Goal: Task Accomplishment & Management: Manage account settings

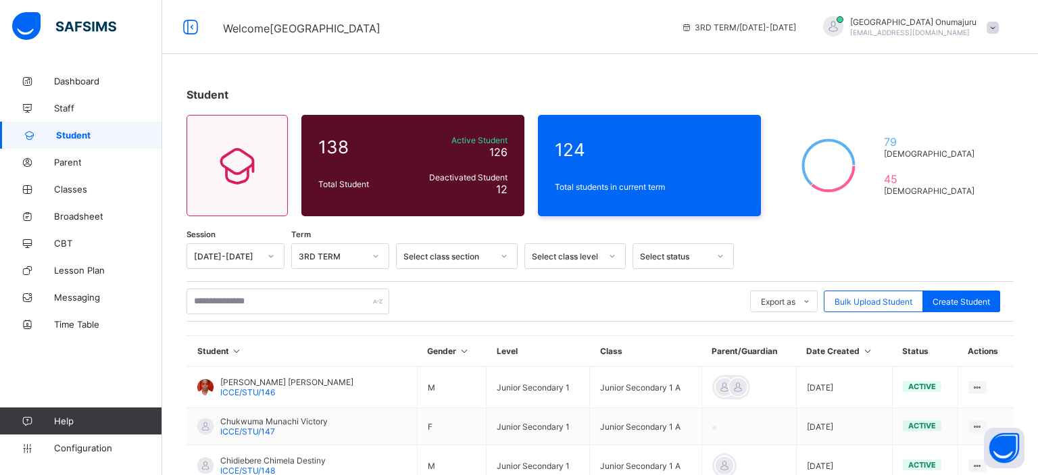
click at [504, 258] on icon at bounding box center [504, 256] width 8 height 14
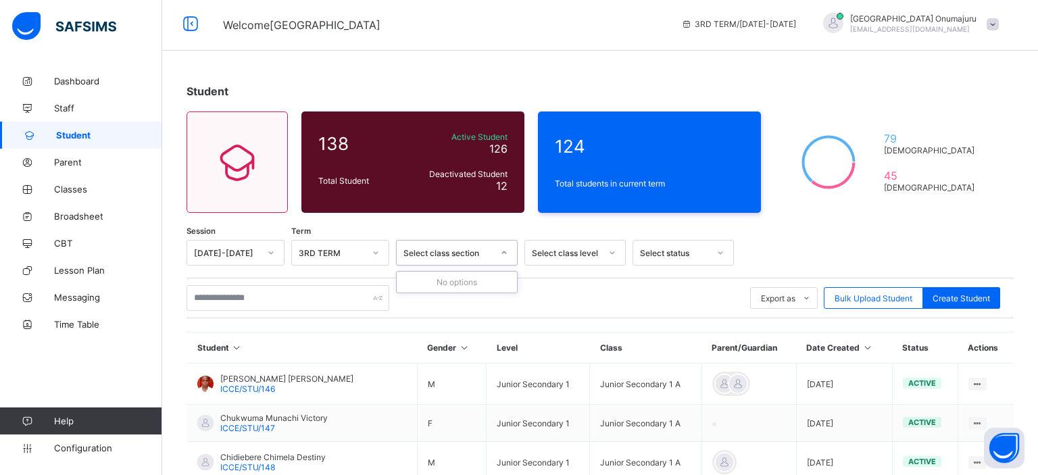
click at [610, 255] on div at bounding box center [612, 253] width 23 height 22
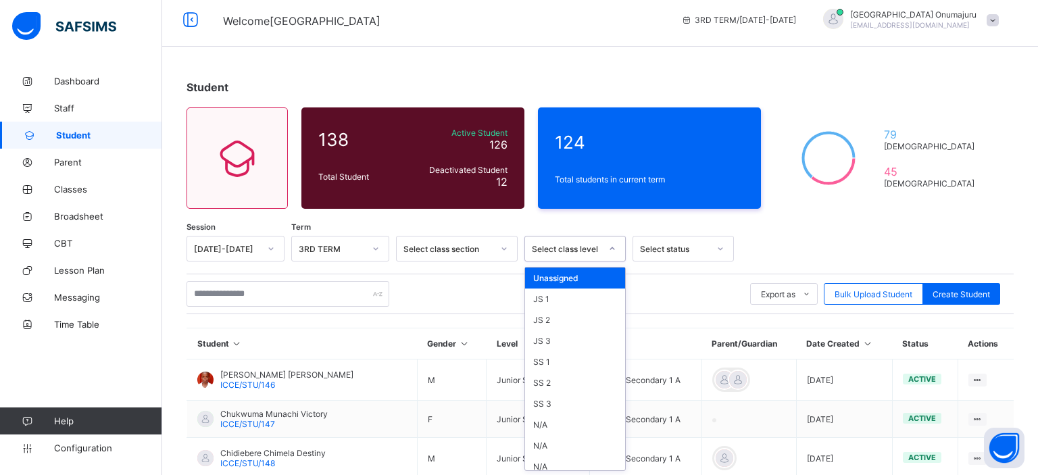
scroll to position [8, 0]
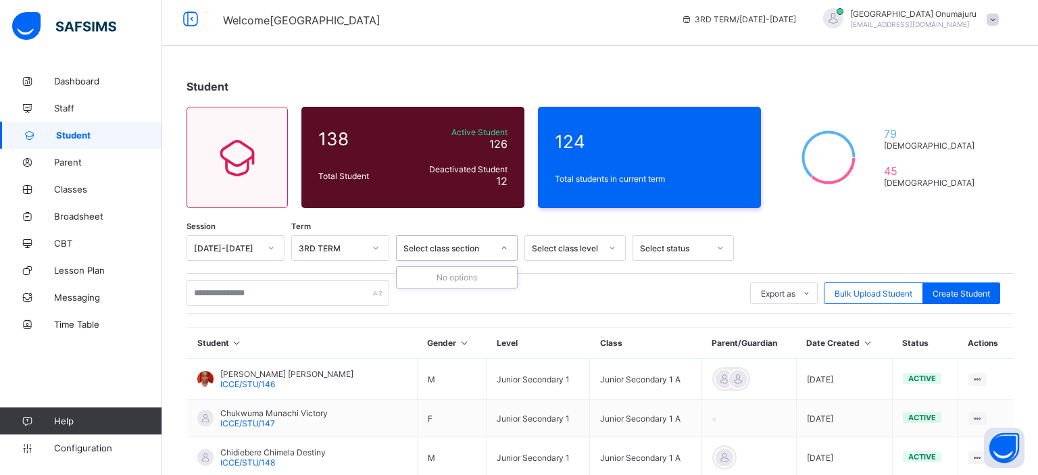
click at [498, 253] on div at bounding box center [504, 248] width 23 height 22
click at [506, 250] on icon at bounding box center [504, 248] width 8 height 14
click at [614, 249] on icon at bounding box center [612, 248] width 8 height 14
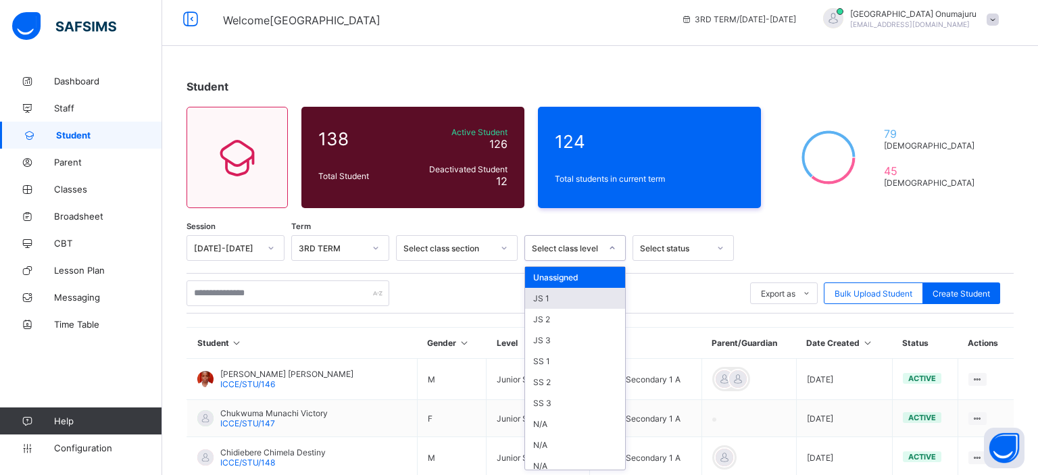
click at [609, 300] on div "JS 1" at bounding box center [575, 298] width 100 height 21
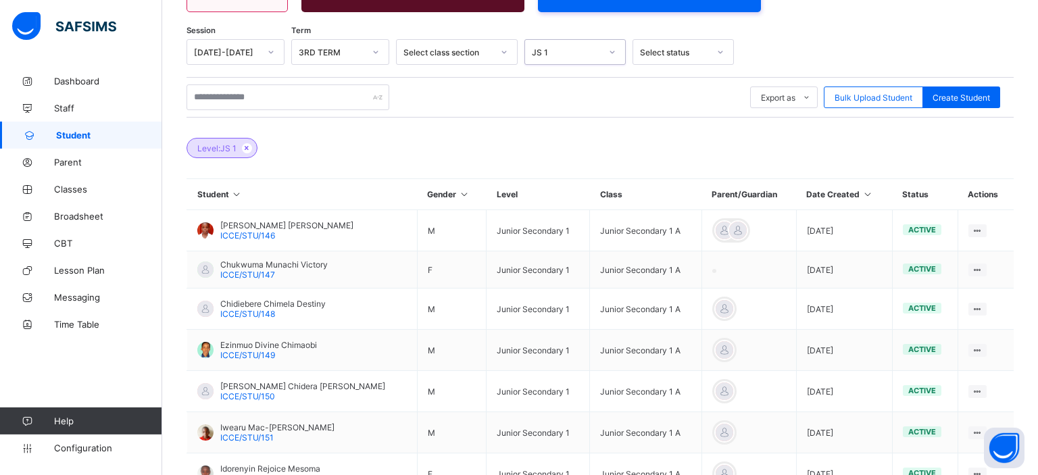
scroll to position [198, 0]
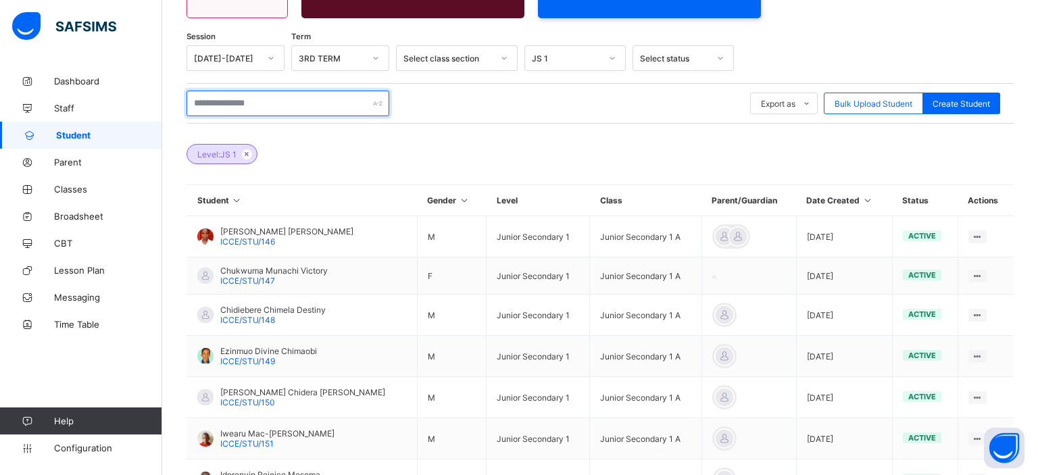
click at [263, 103] on input "text" at bounding box center [288, 104] width 203 height 26
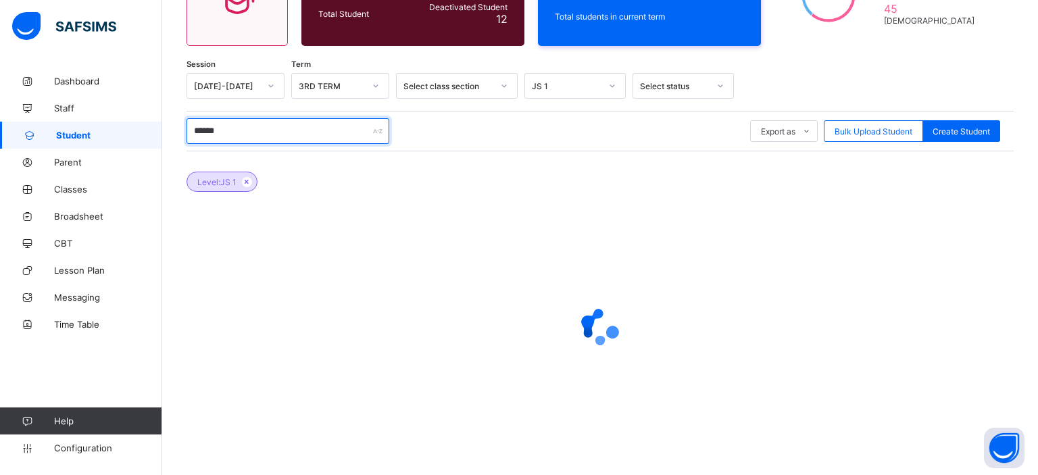
type input "******"
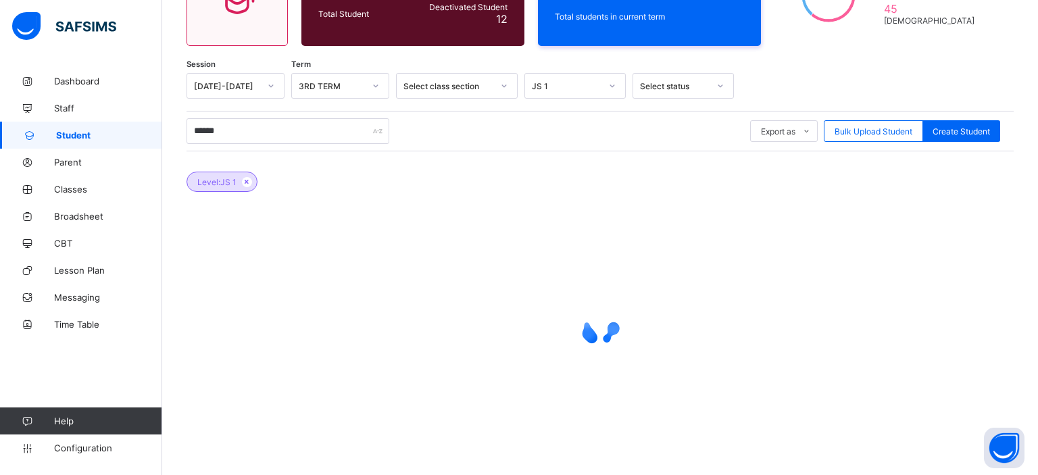
click at [702, 102] on div "Session 2024-2025 Term 3RD TERM Select class section JS 1 Select status ****** …" at bounding box center [600, 264] width 827 height 383
click at [506, 83] on icon at bounding box center [504, 86] width 8 height 14
click at [81, 307] on link "Messaging" at bounding box center [81, 297] width 162 height 27
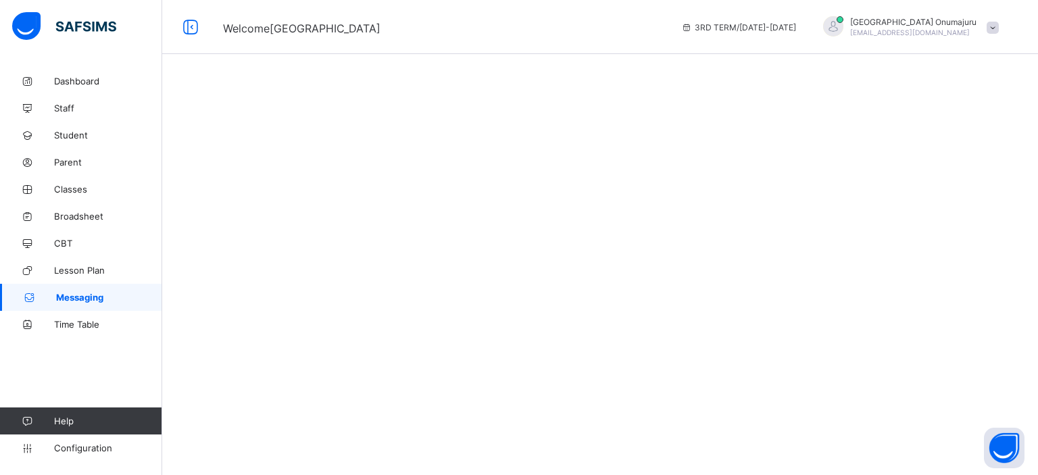
click at [81, 307] on link "Messaging" at bounding box center [81, 297] width 162 height 27
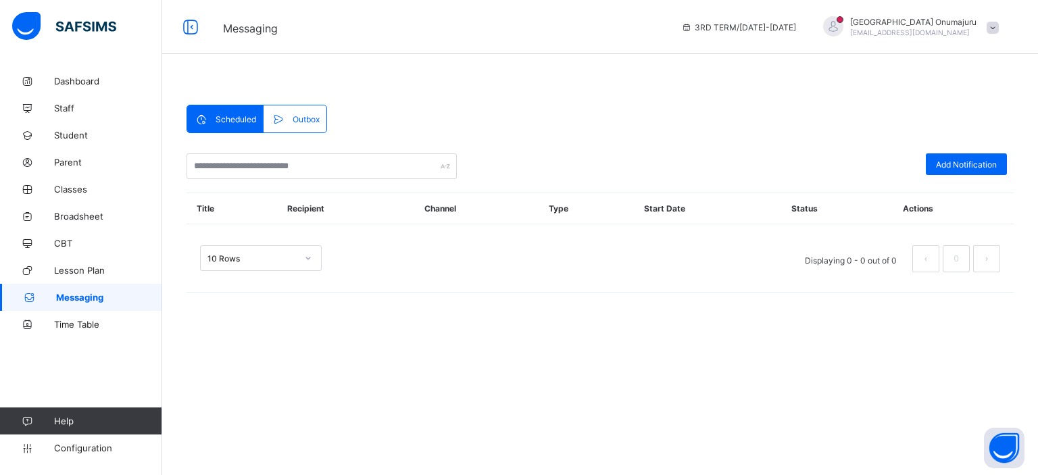
click at [81, 307] on link "Messaging" at bounding box center [81, 297] width 162 height 27
click at [74, 143] on link "Student" at bounding box center [81, 135] width 162 height 27
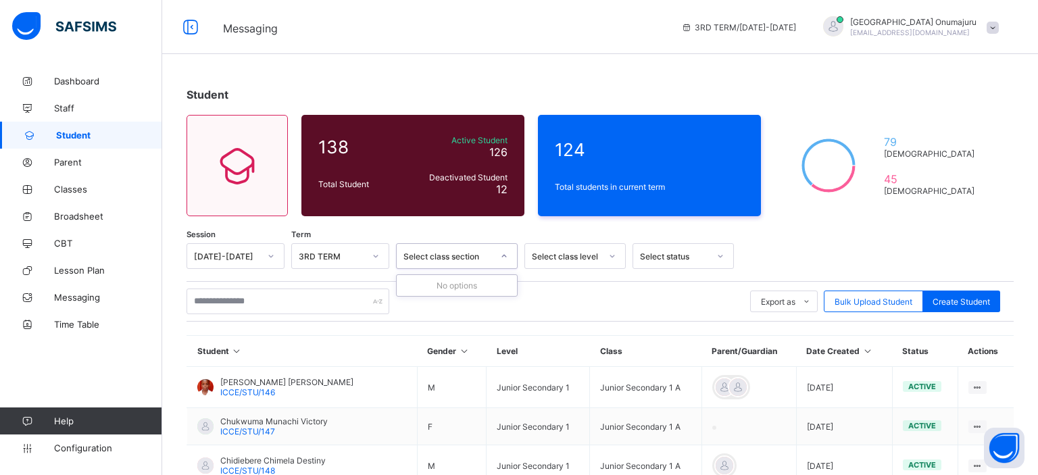
click at [506, 258] on icon at bounding box center [504, 256] width 8 height 14
click at [383, 264] on div at bounding box center [375, 256] width 23 height 22
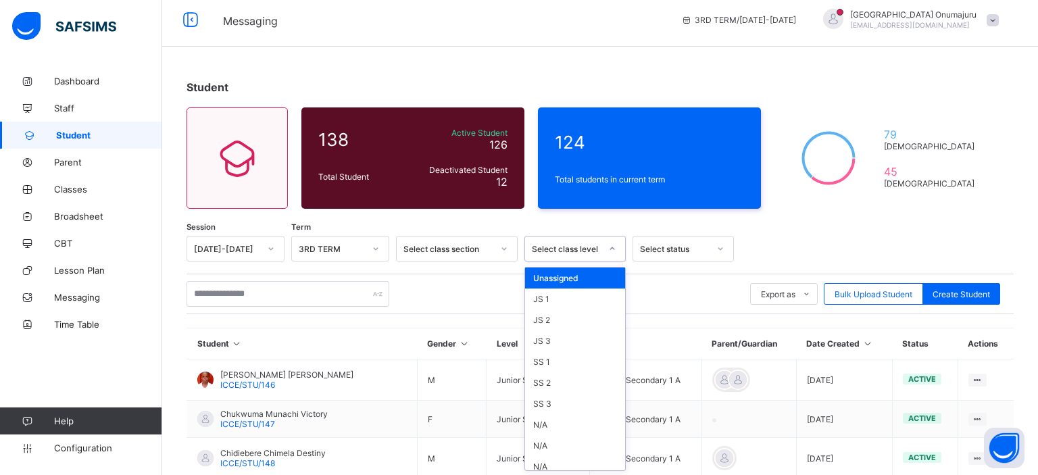
scroll to position [8, 0]
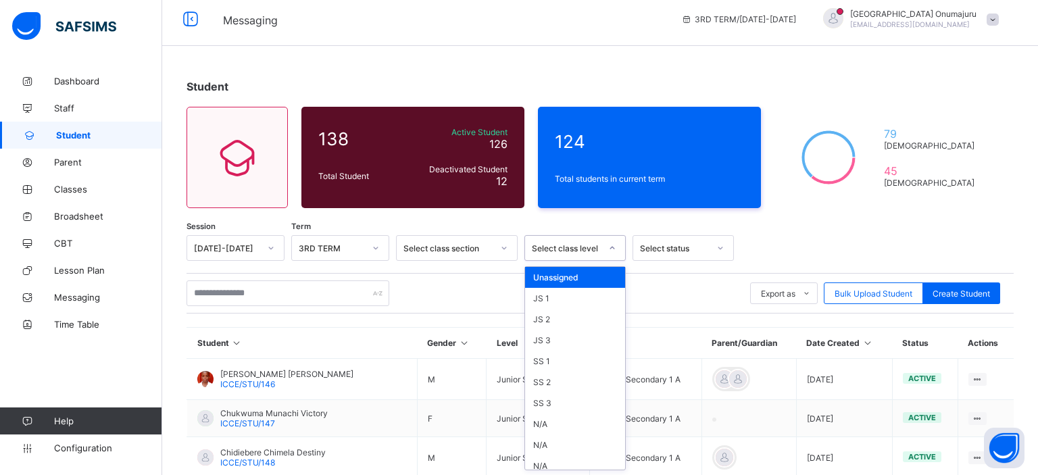
click at [604, 260] on div at bounding box center [613, 248] width 26 height 24
click at [585, 293] on div "JS 1" at bounding box center [575, 298] width 100 height 21
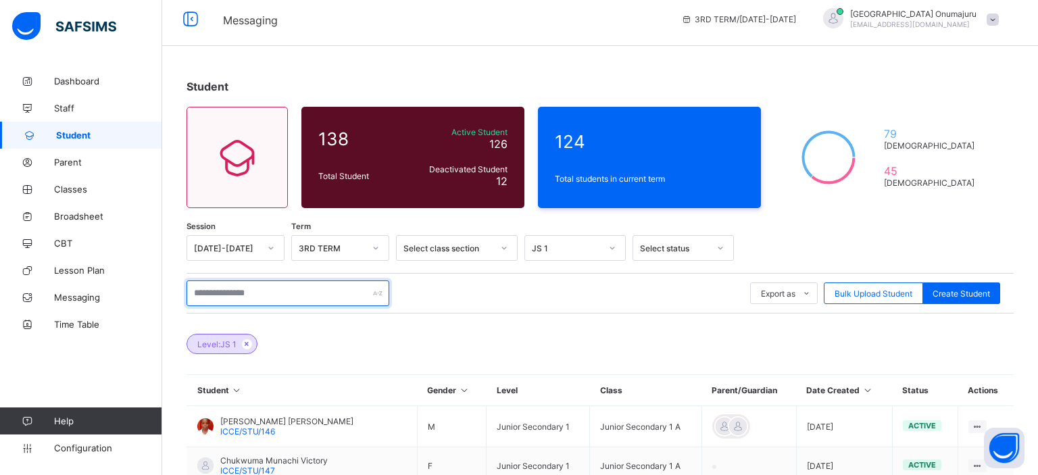
click at [245, 294] on input "text" at bounding box center [288, 294] width 203 height 26
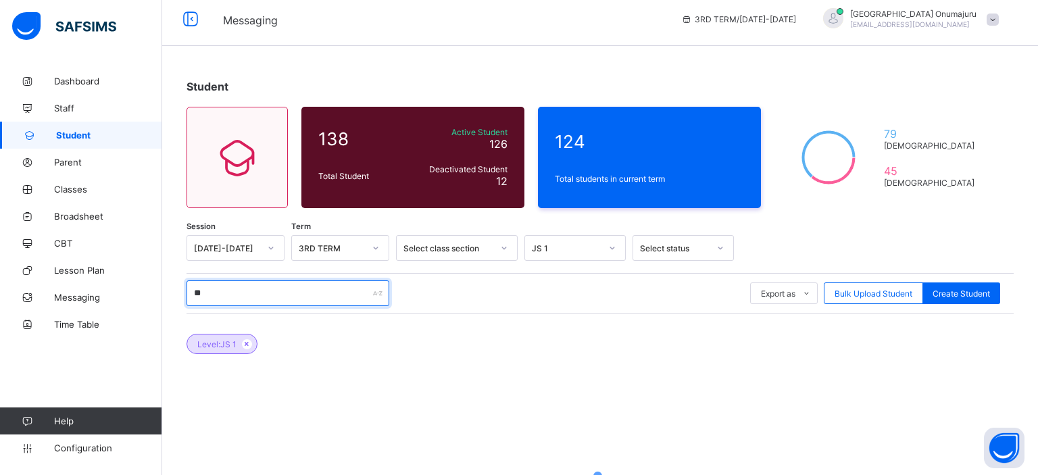
type input "*"
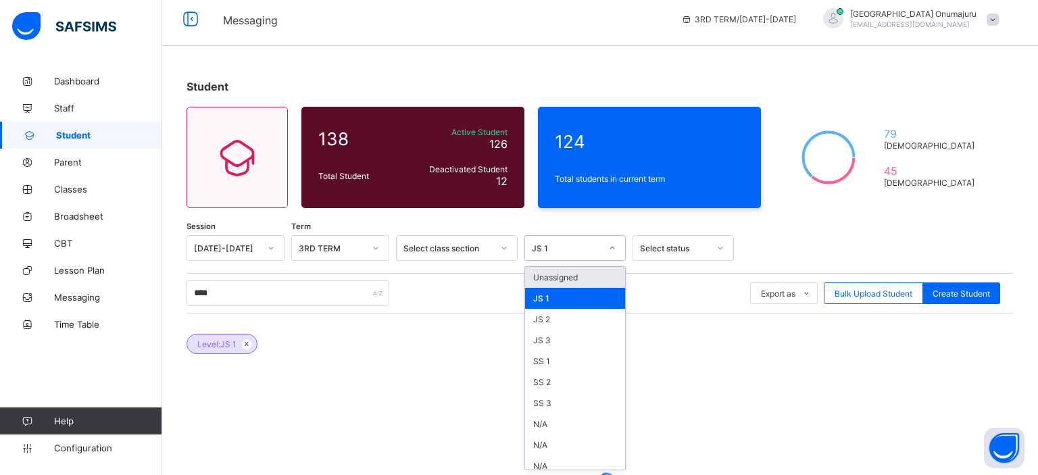
click at [612, 249] on icon at bounding box center [612, 248] width 8 height 14
click at [600, 274] on div "Unassigned" at bounding box center [575, 277] width 100 height 21
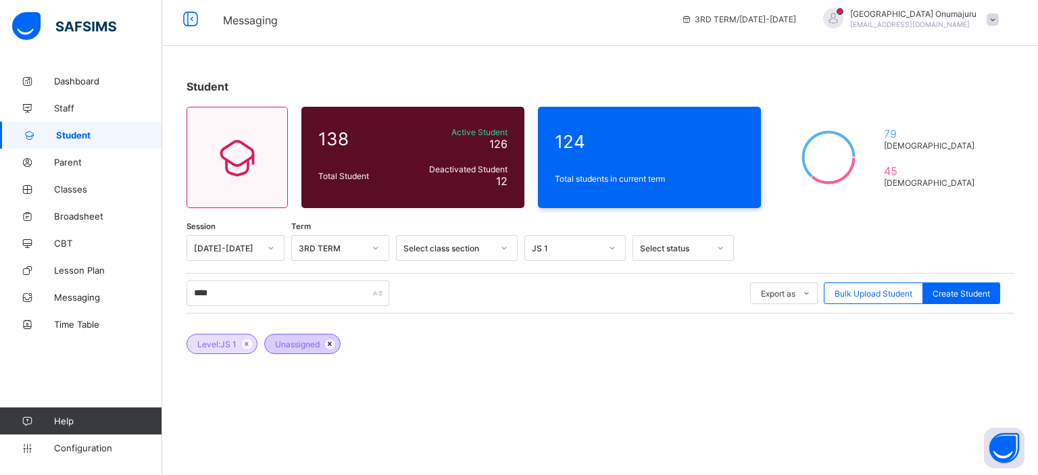
click at [330, 346] on icon at bounding box center [329, 344] width 11 height 8
click at [302, 342] on icon at bounding box center [296, 344] width 11 height 8
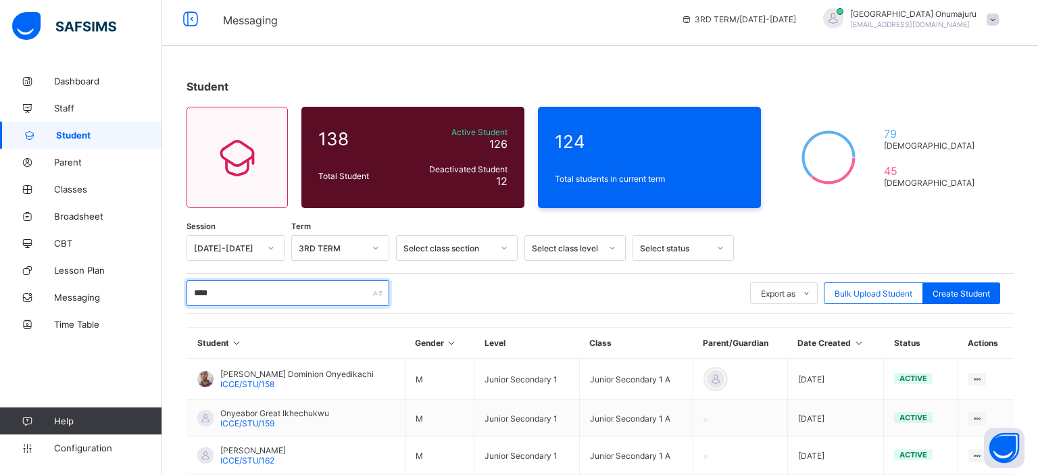
click at [233, 288] on input "****" at bounding box center [288, 294] width 203 height 26
type input "*"
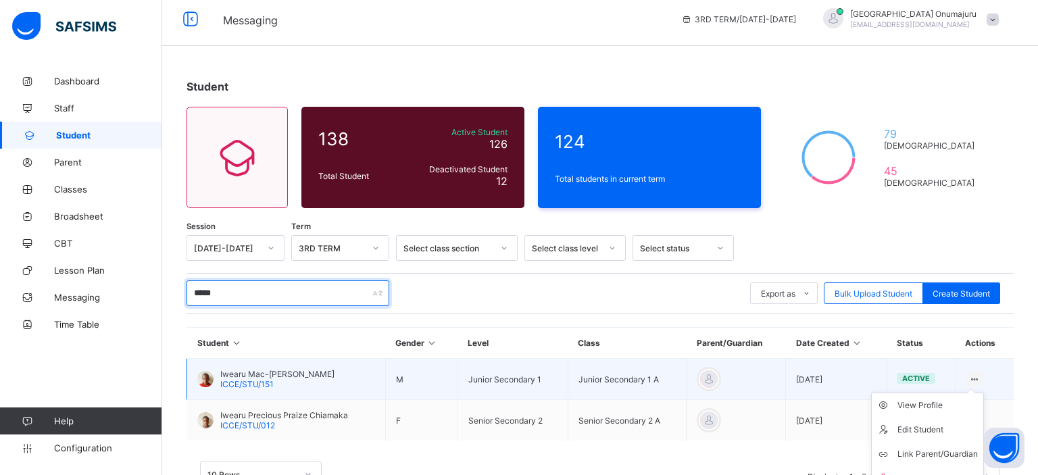
type input "*****"
click at [975, 393] on ul "View Profile Edit Student Link Parent/Guardian Delete Student" at bounding box center [927, 442] width 113 height 99
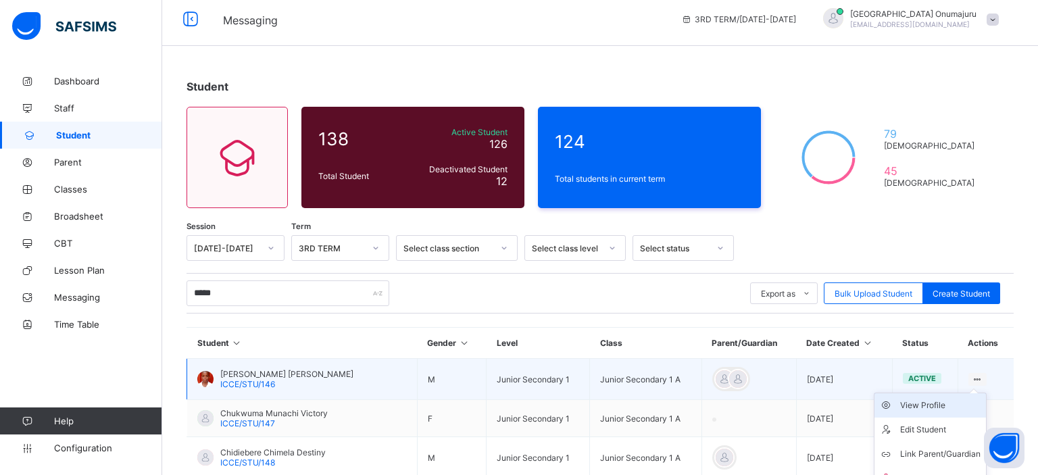
click at [949, 408] on div "View Profile" at bounding box center [940, 406] width 80 height 14
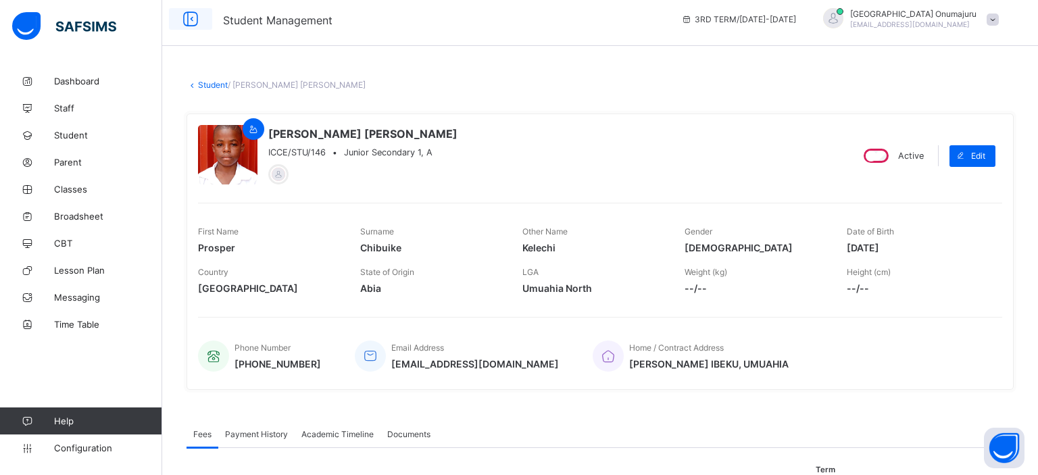
click at [191, 24] on icon at bounding box center [190, 19] width 23 height 20
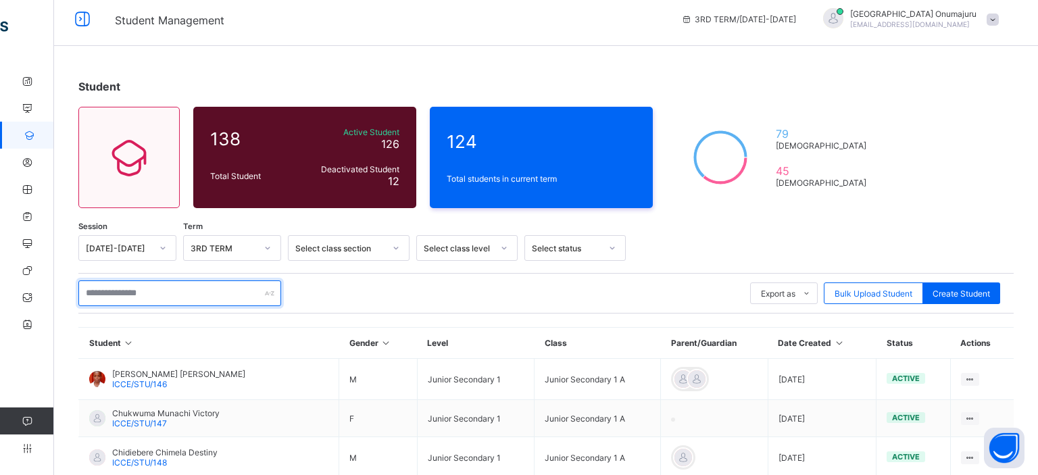
click at [130, 288] on input "text" at bounding box center [179, 294] width 203 height 26
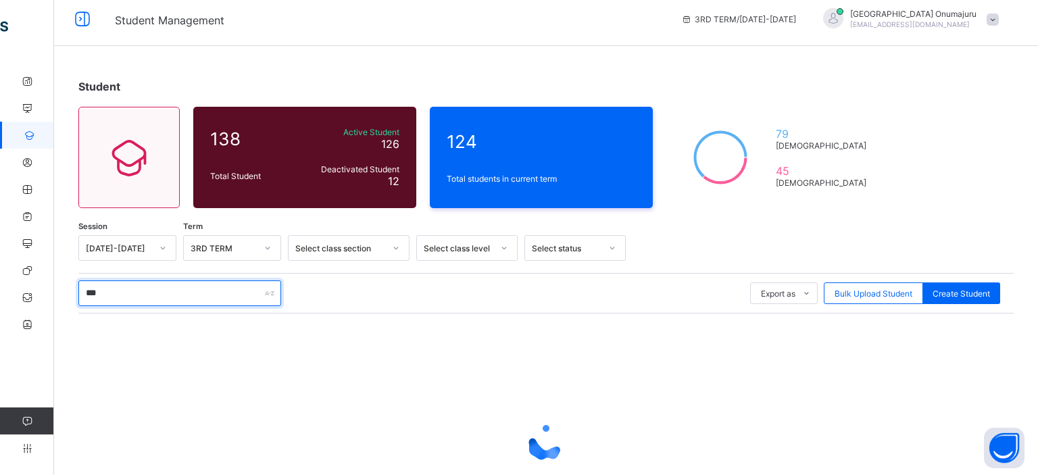
type input "***"
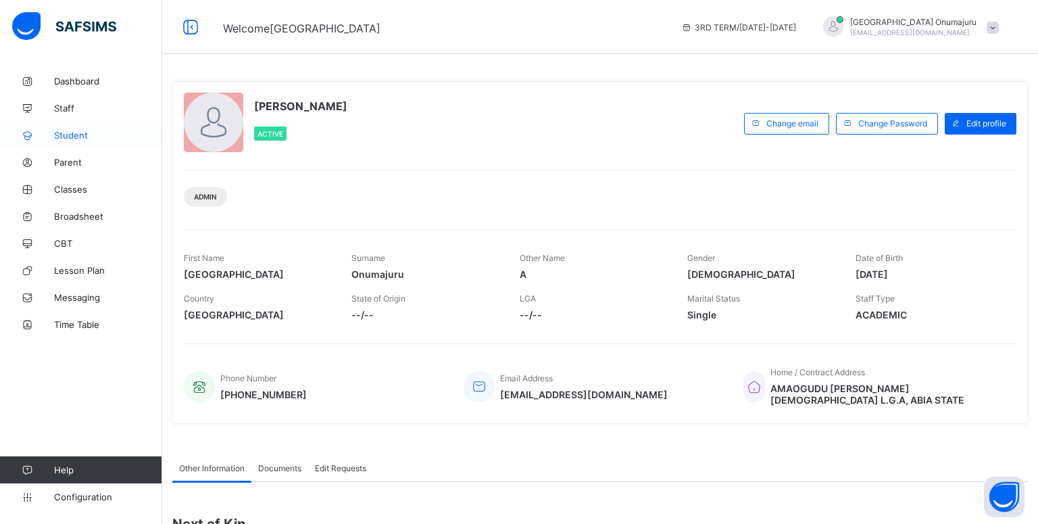
click at [66, 139] on span "Student" at bounding box center [108, 135] width 108 height 11
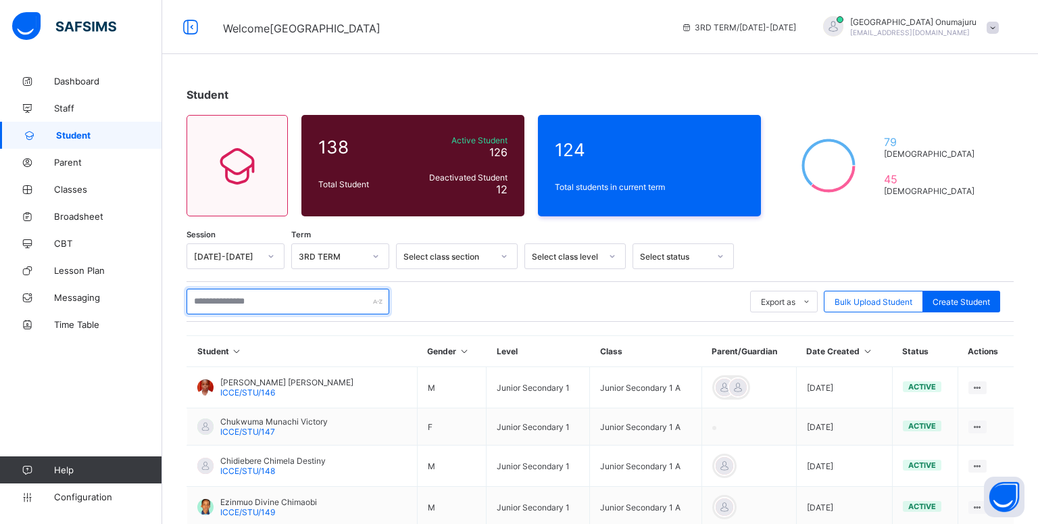
click at [227, 300] on input "text" at bounding box center [288, 302] width 203 height 26
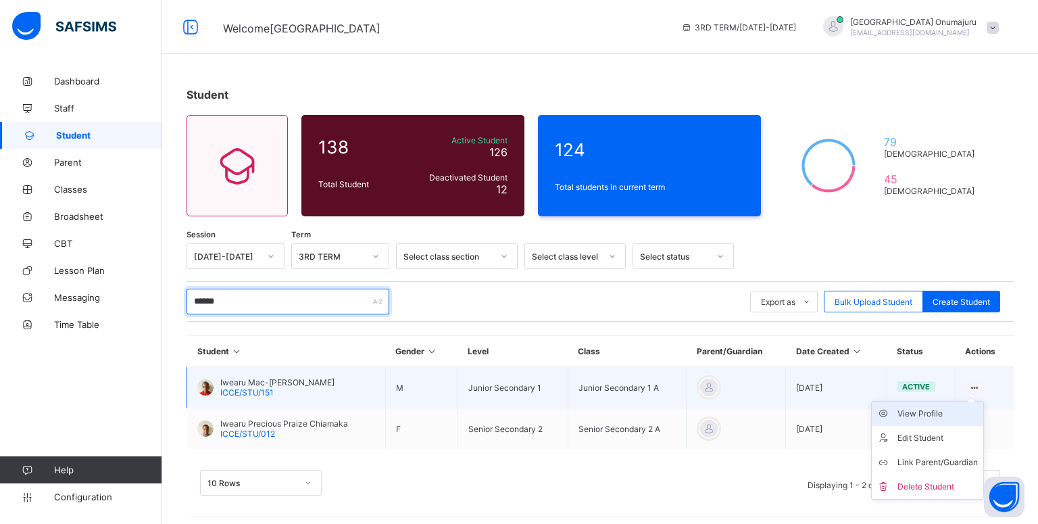
type input "******"
click at [942, 412] on div "View Profile" at bounding box center [938, 414] width 80 height 14
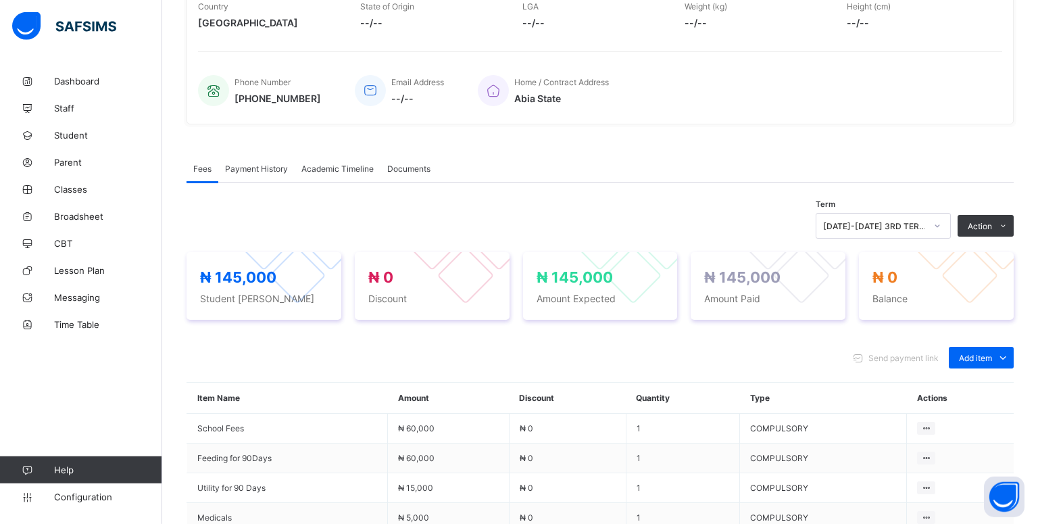
scroll to position [285, 0]
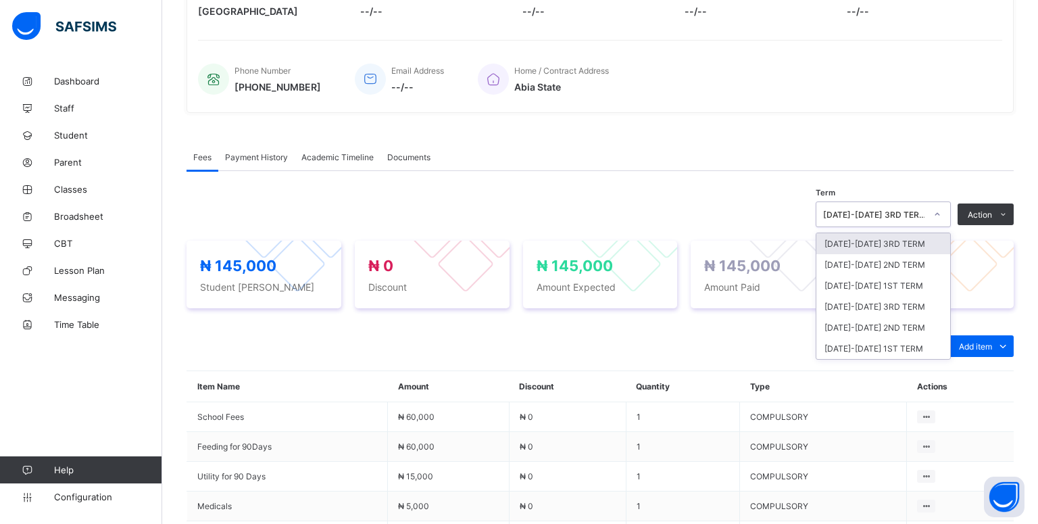
click at [934, 218] on div at bounding box center [937, 214] width 23 height 22
click at [899, 308] on div "[DATE]-[DATE] 3RD TERM" at bounding box center [884, 306] width 134 height 21
click at [937, 215] on icon at bounding box center [938, 215] width 8 height 14
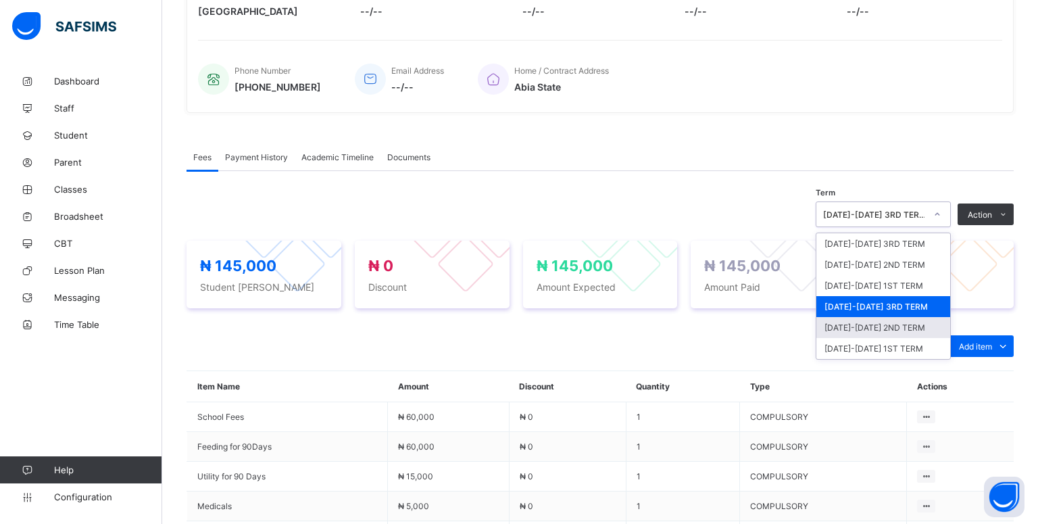
click at [913, 320] on div "[DATE]-[DATE] 2ND TERM" at bounding box center [884, 327] width 134 height 21
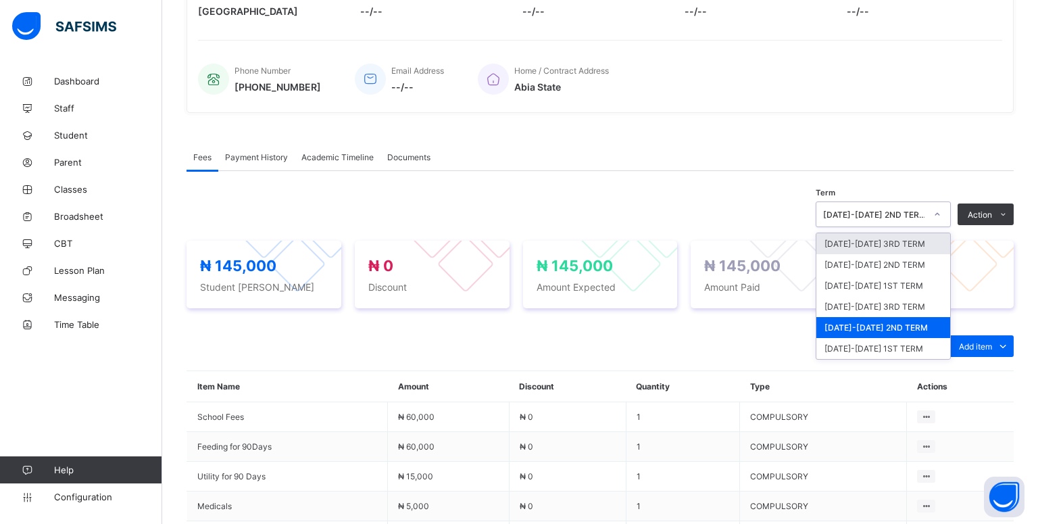
click at [933, 213] on div at bounding box center [937, 214] width 23 height 22
click at [881, 275] on div "[DATE]-[DATE] 1ST TERM" at bounding box center [884, 285] width 134 height 21
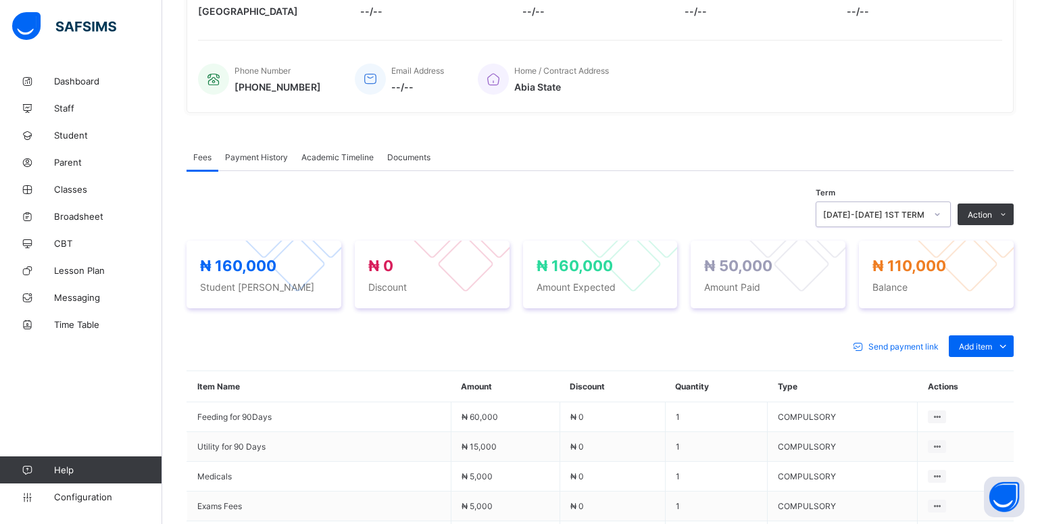
scroll to position [249, 0]
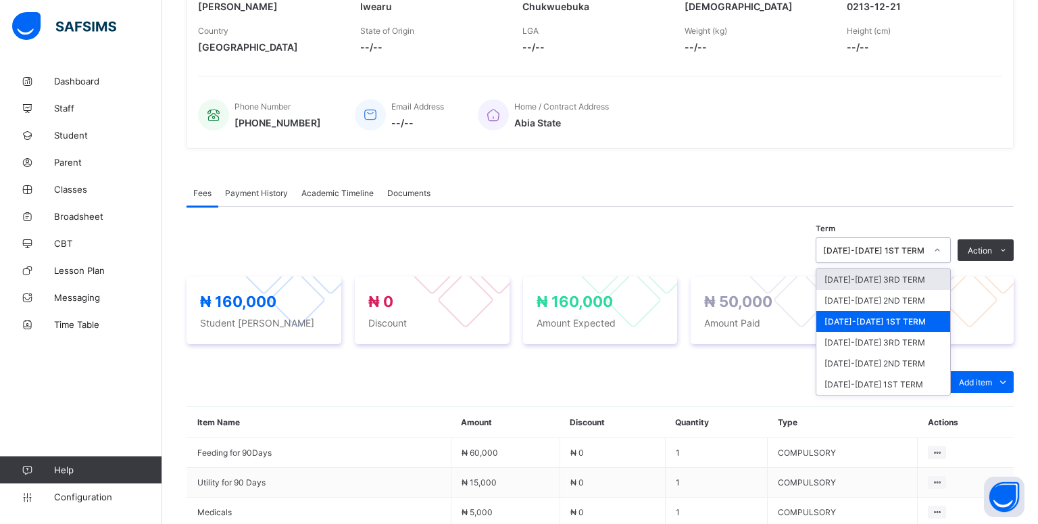
click at [934, 246] on icon at bounding box center [938, 250] width 8 height 14
click at [906, 340] on div "[DATE]-[DATE] 3RD TERM" at bounding box center [884, 342] width 134 height 21
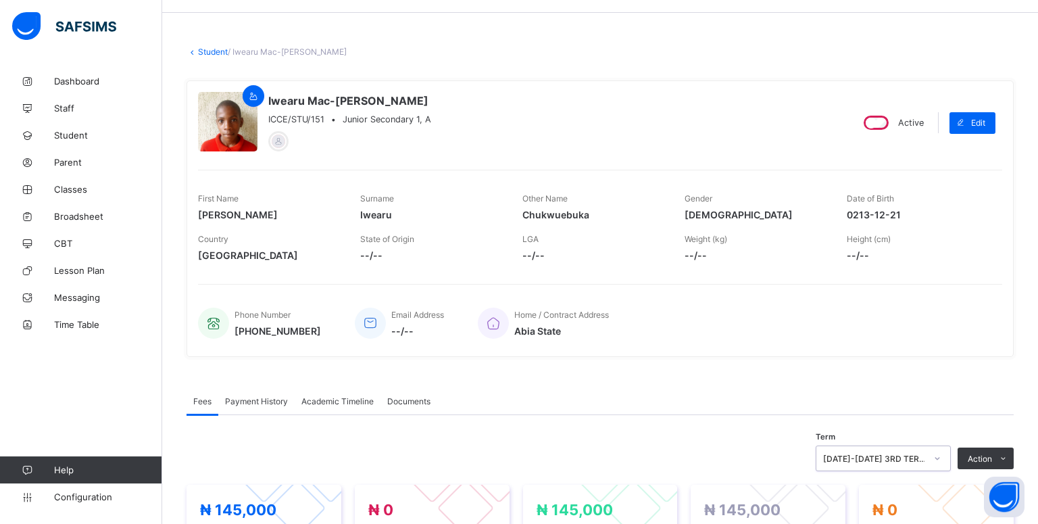
scroll to position [35, 0]
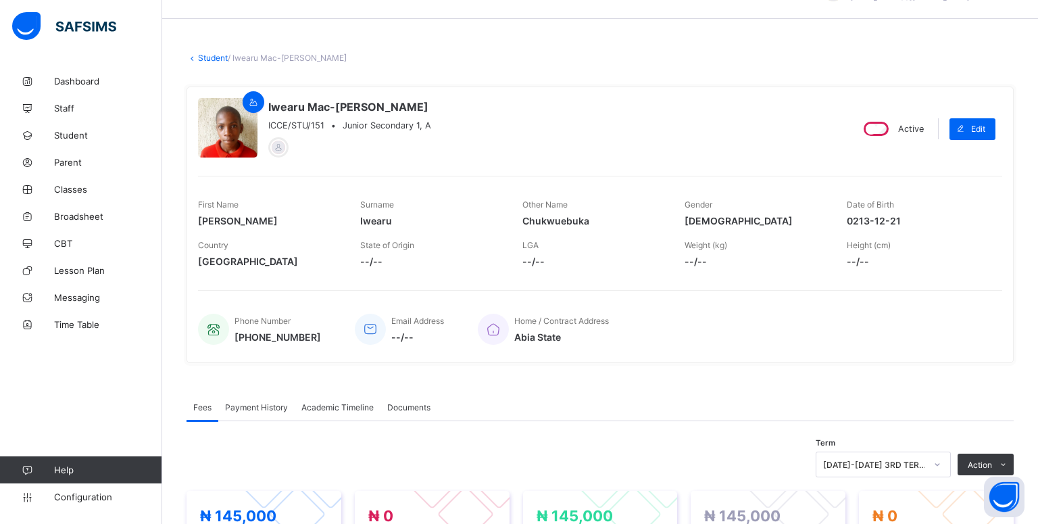
click at [191, 58] on icon at bounding box center [192, 58] width 11 height 10
click at [199, 58] on link "Student" at bounding box center [213, 58] width 30 height 10
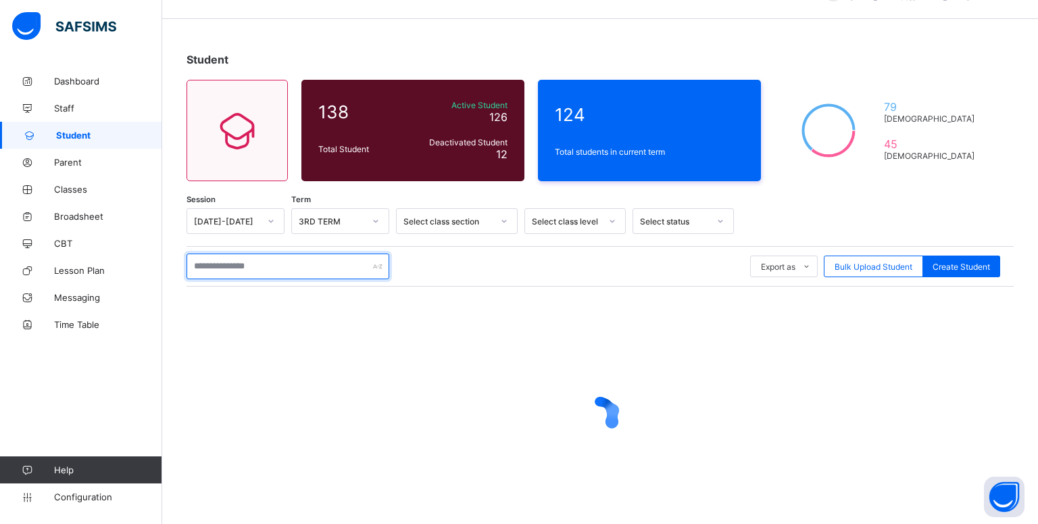
click at [224, 271] on input "text" at bounding box center [288, 266] width 203 height 26
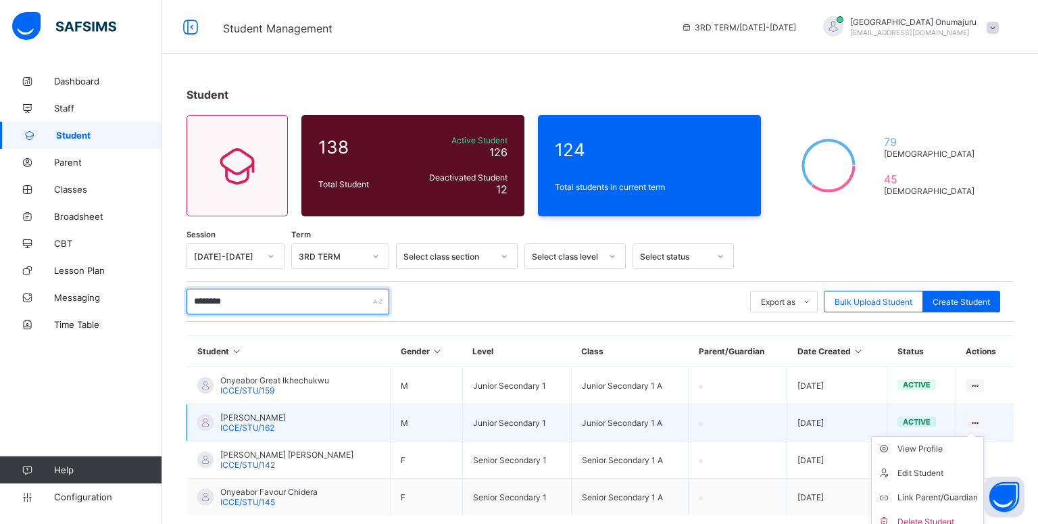
type input "********"
click at [980, 436] on ul "View Profile Edit Student Link Parent/Guardian Delete Student" at bounding box center [927, 485] width 113 height 99
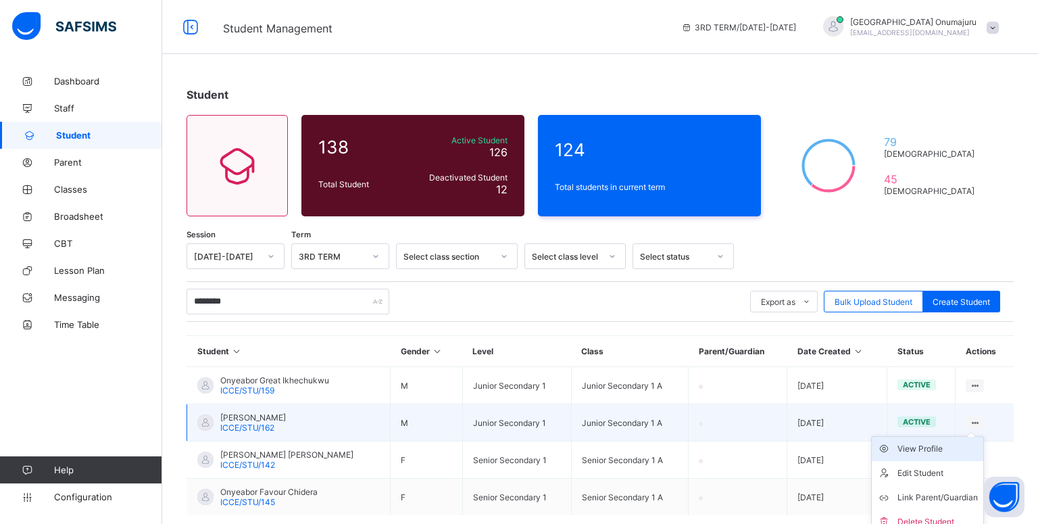
click at [945, 455] on li "View Profile" at bounding box center [928, 449] width 112 height 24
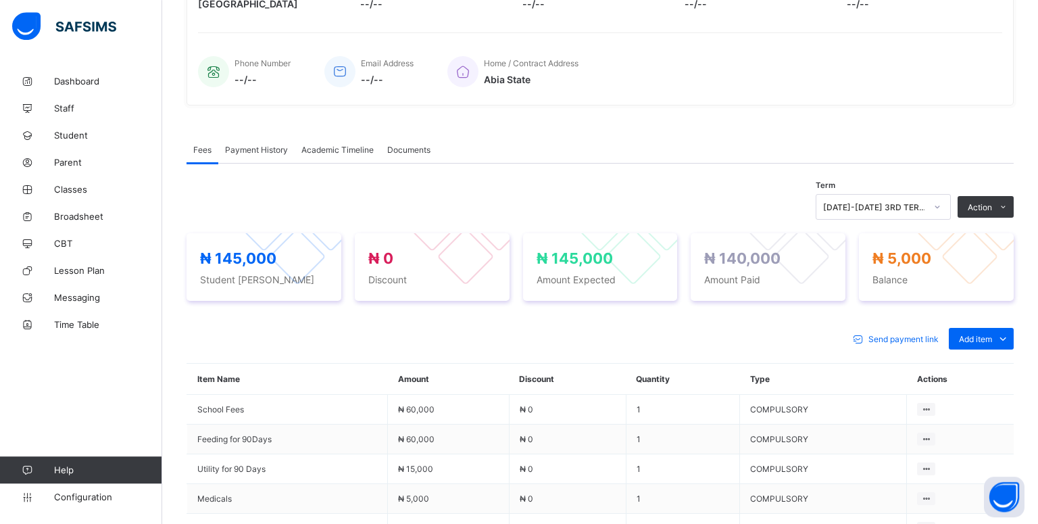
scroll to position [297, 0]
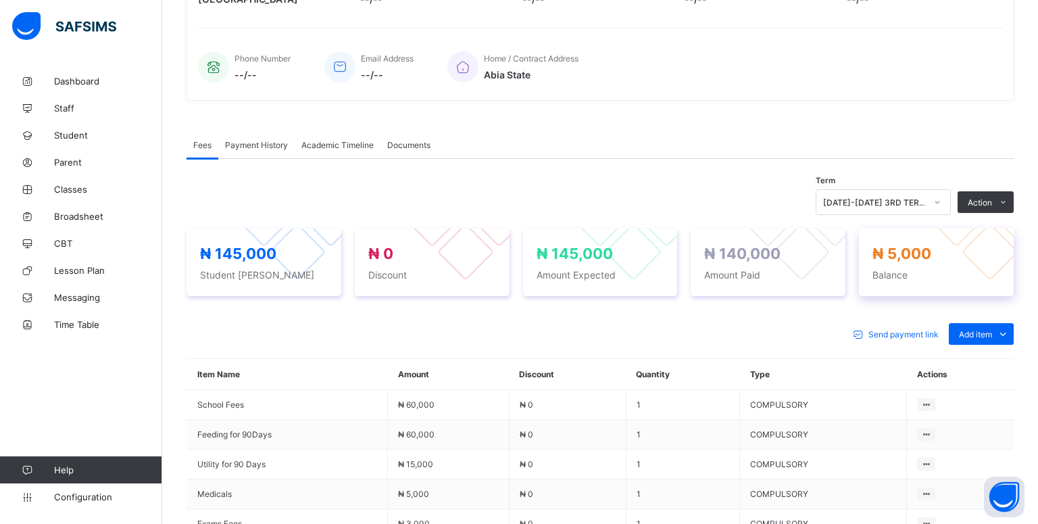
click at [959, 255] on span "₦ 5,000" at bounding box center [937, 254] width 128 height 18
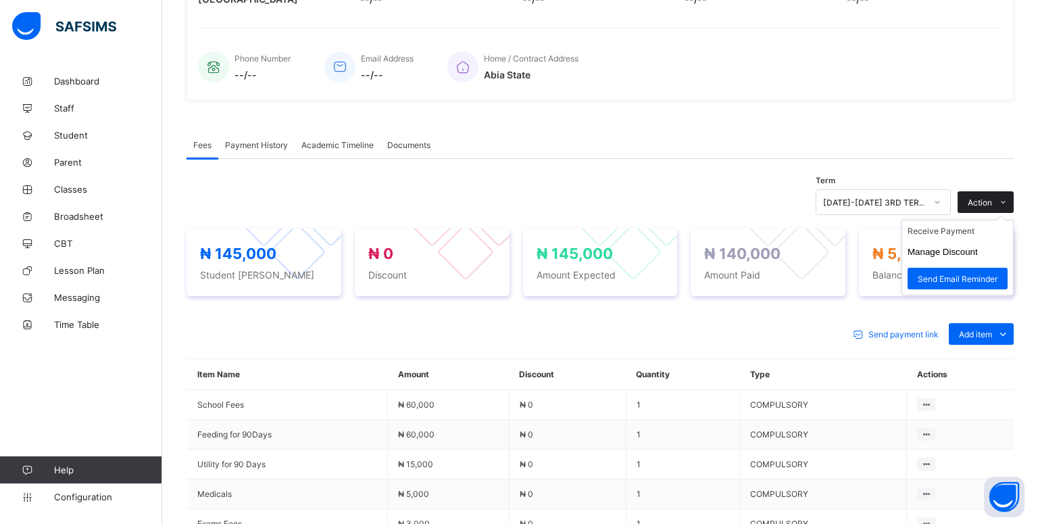
click at [988, 199] on span "Action" at bounding box center [980, 202] width 24 height 10
click at [959, 228] on li "Receive Payment" at bounding box center [957, 230] width 111 height 21
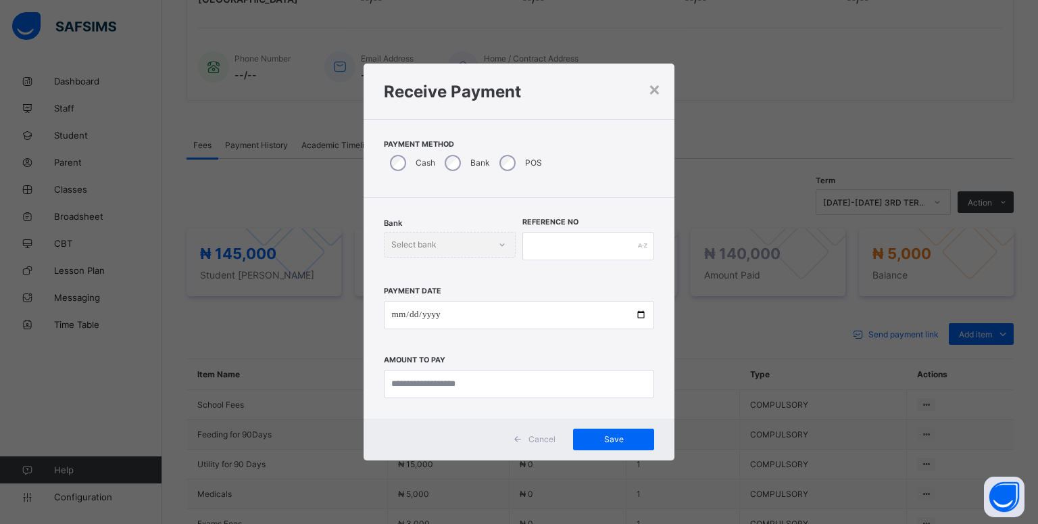
click at [502, 244] on div "Bank Select bank" at bounding box center [450, 245] width 132 height 26
click at [403, 312] on input "date" at bounding box center [519, 315] width 271 height 28
type input "**********"
click at [399, 381] on input "currency" at bounding box center [519, 384] width 271 height 28
type input "*******"
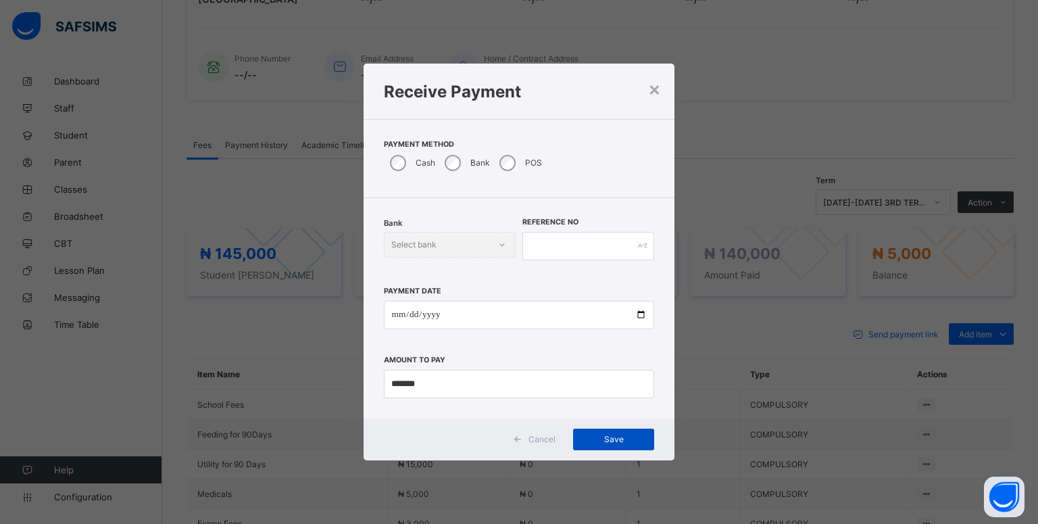
click at [626, 437] on span "Save" at bounding box center [613, 439] width 61 height 10
click at [499, 247] on div "Bank Select bank" at bounding box center [450, 245] width 132 height 26
click at [550, 241] on input "text" at bounding box center [589, 246] width 132 height 28
type input "*"
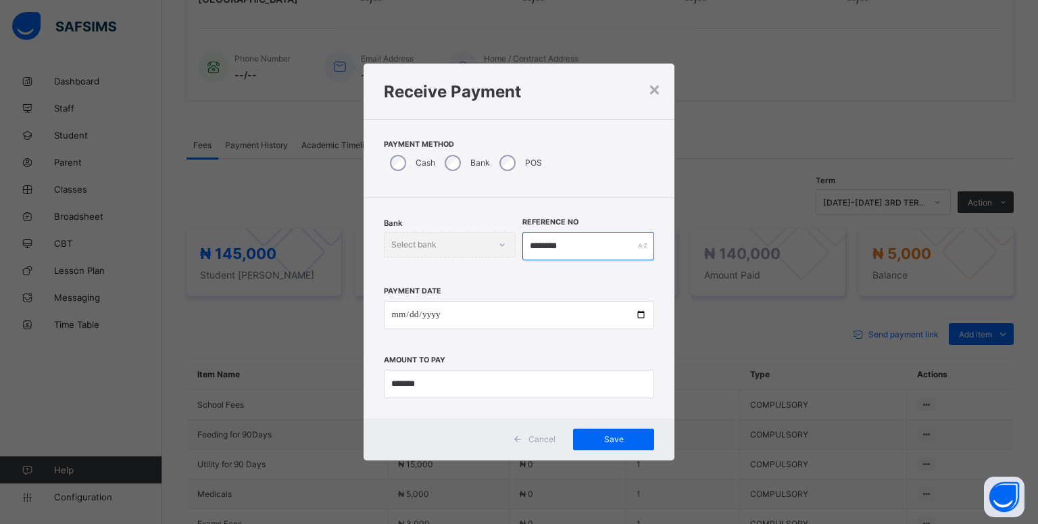
type input "********"
click at [616, 432] on div "Save" at bounding box center [613, 440] width 81 height 22
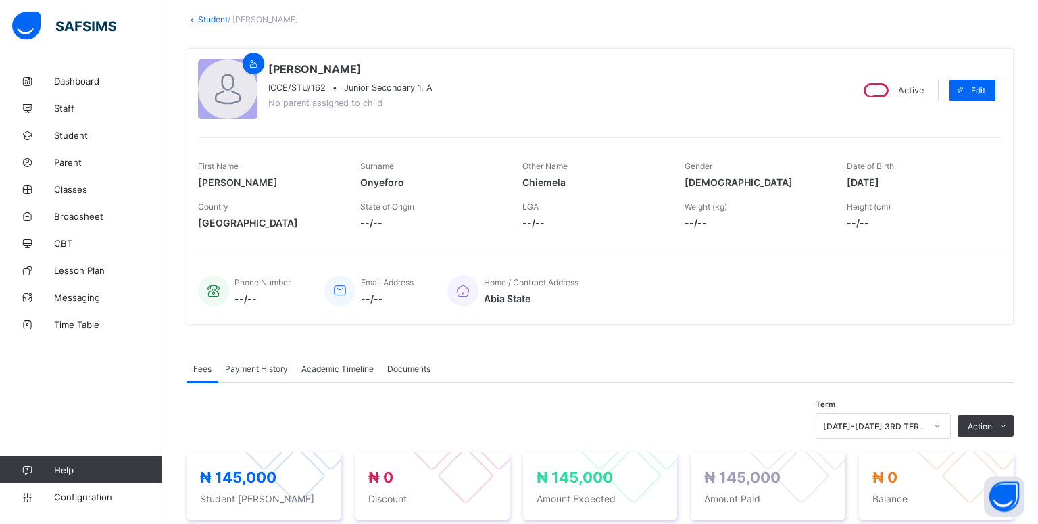
scroll to position [71, 0]
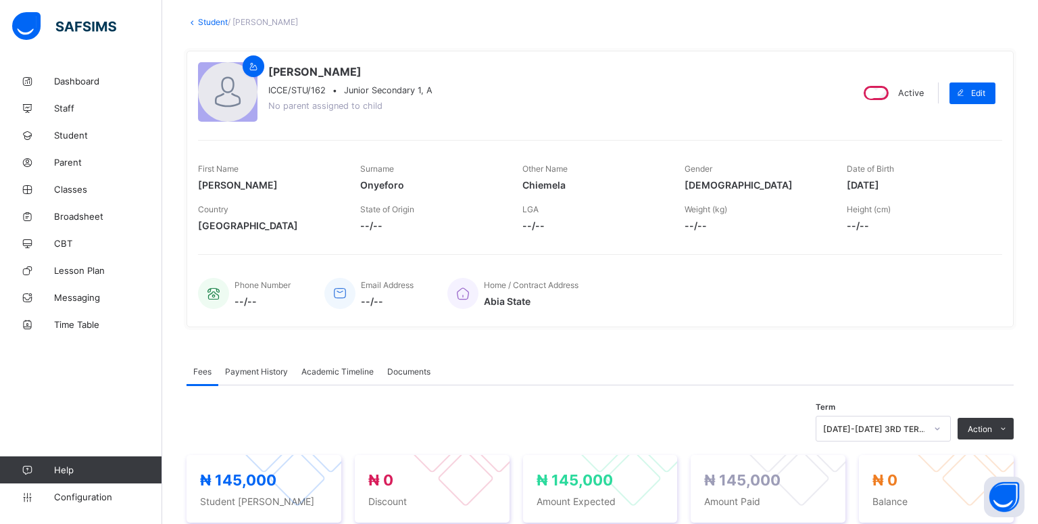
drag, startPoint x: 1032, startPoint y: 4, endPoint x: 830, endPoint y: 11, distance: 202.2
click at [206, 22] on link "Student" at bounding box center [213, 22] width 30 height 10
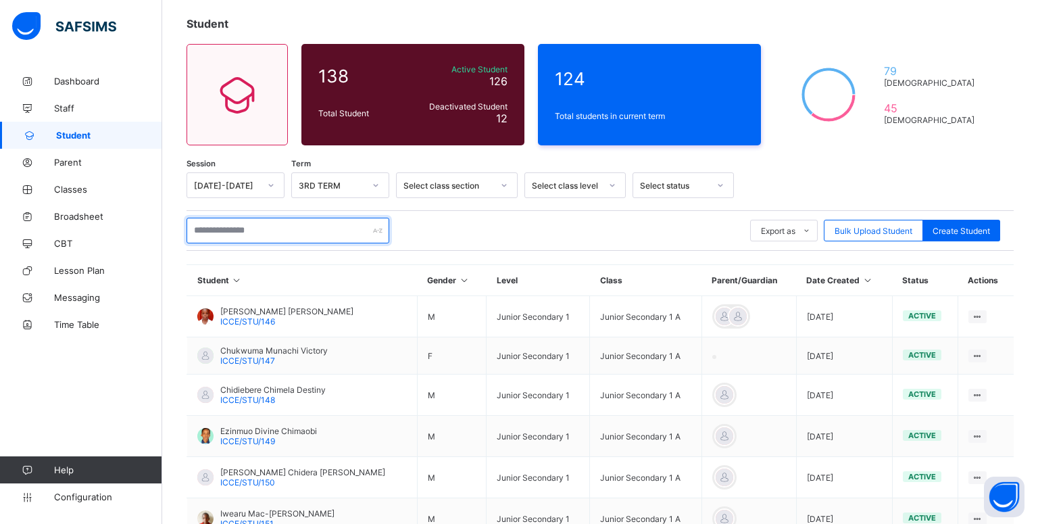
click at [224, 230] on input "text" at bounding box center [288, 231] width 203 height 26
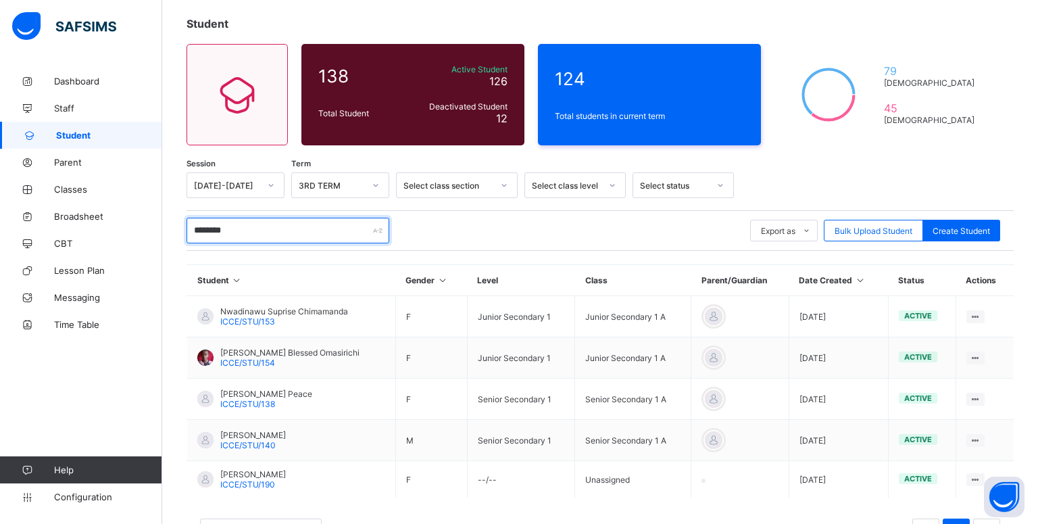
scroll to position [5, 0]
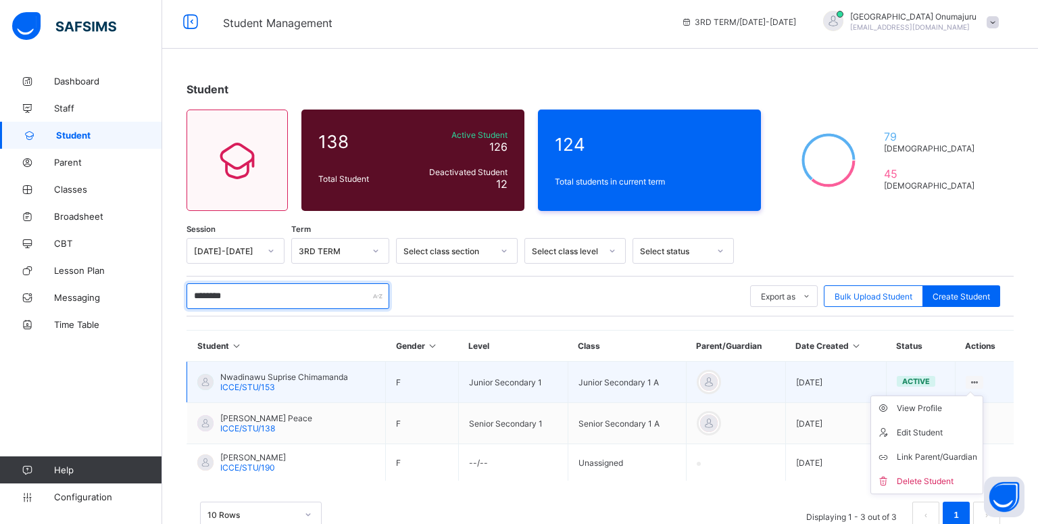
type input "********"
click at [973, 395] on ul "View Profile Edit Student Link Parent/Guardian Delete Student" at bounding box center [927, 444] width 113 height 99
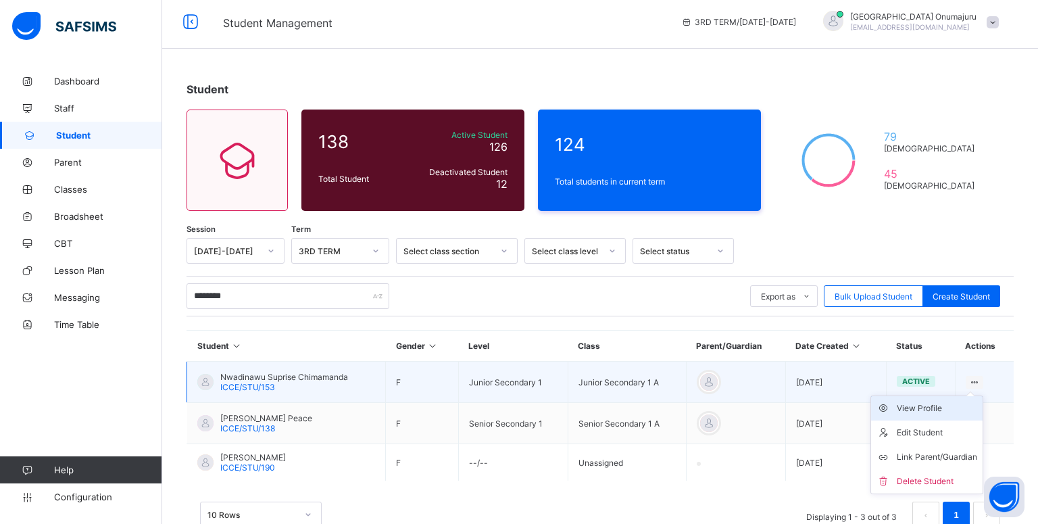
click at [940, 415] on li "View Profile" at bounding box center [927, 408] width 112 height 24
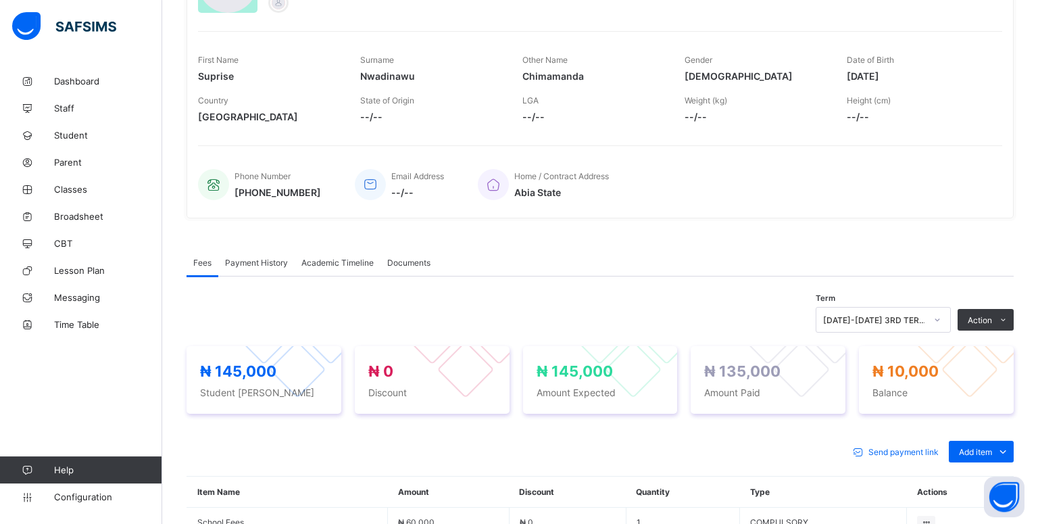
scroll to position [184, 0]
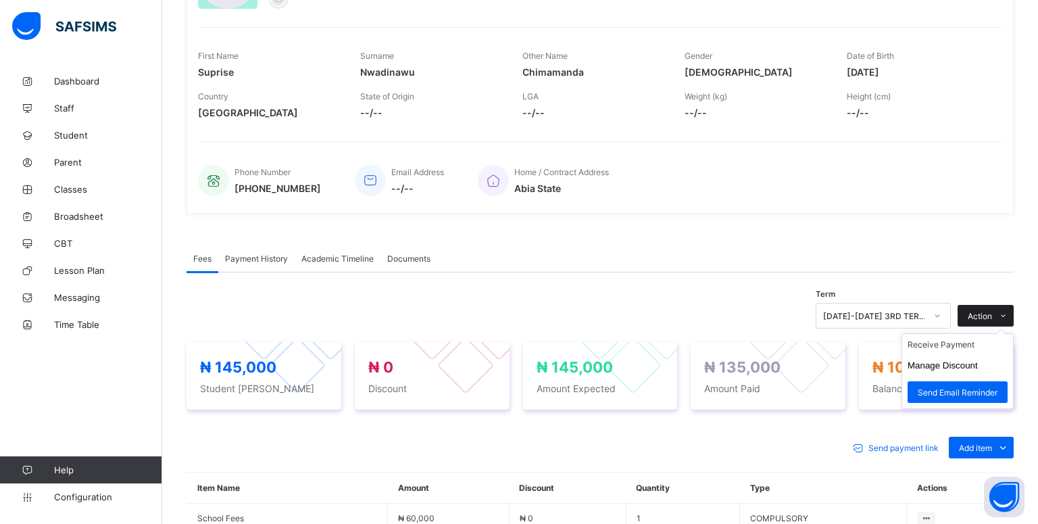
click at [997, 313] on span at bounding box center [1003, 316] width 22 height 22
click at [960, 342] on li "Receive Payment" at bounding box center [957, 344] width 111 height 21
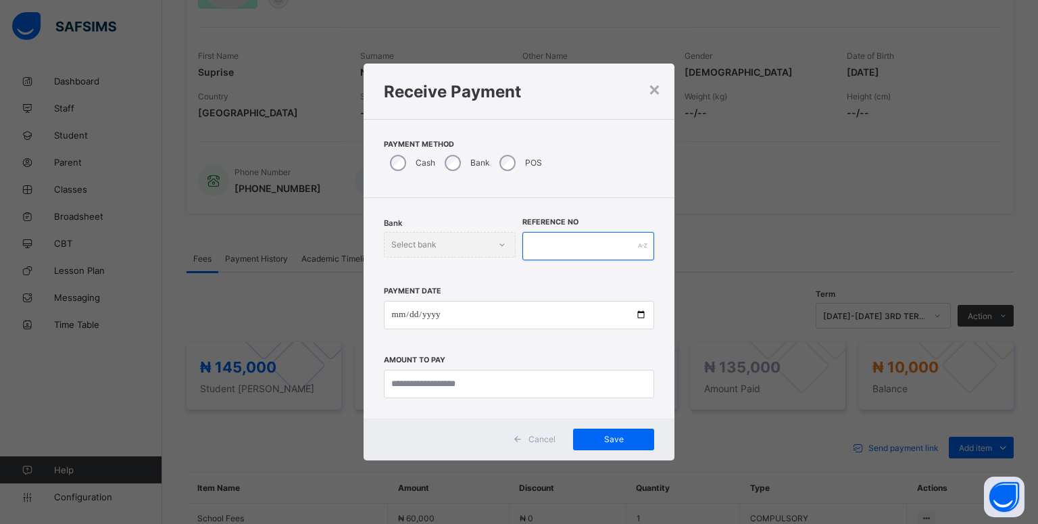
click at [537, 250] on input "text" at bounding box center [589, 246] width 132 height 28
type input "********"
click at [393, 320] on input "date" at bounding box center [519, 315] width 271 height 28
type input "**********"
click at [426, 381] on input "currency" at bounding box center [519, 384] width 271 height 28
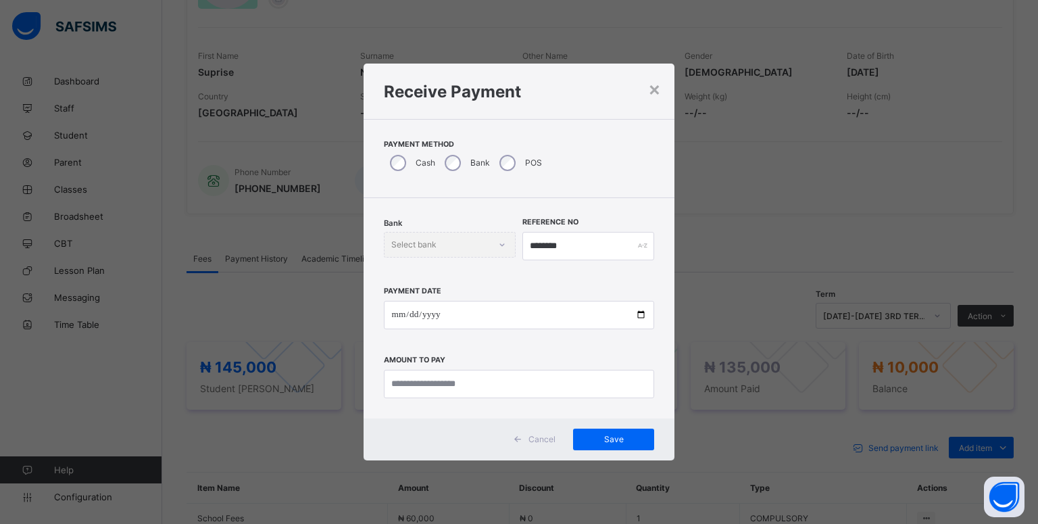
click at [462, 157] on div "Bank" at bounding box center [466, 163] width 55 height 28
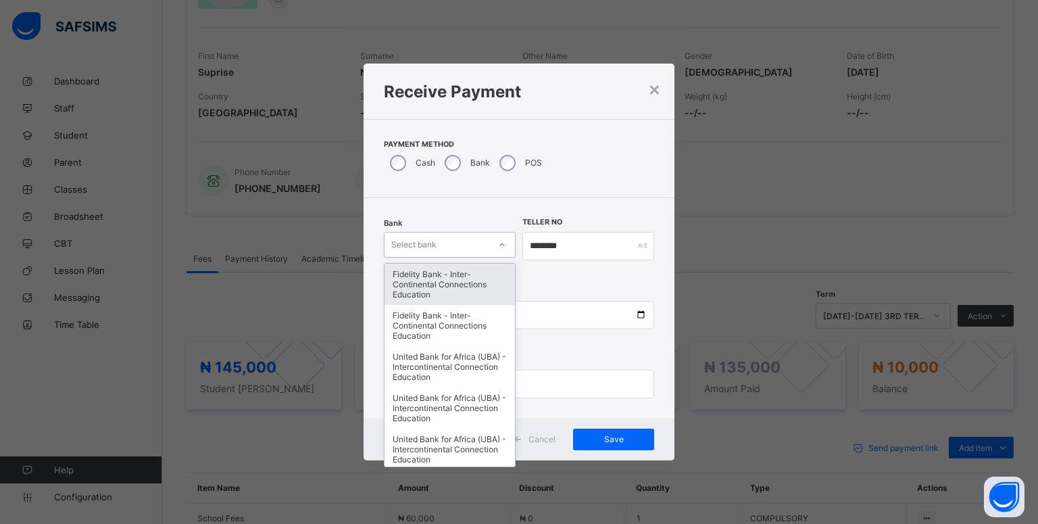
click at [495, 245] on div at bounding box center [502, 245] width 23 height 22
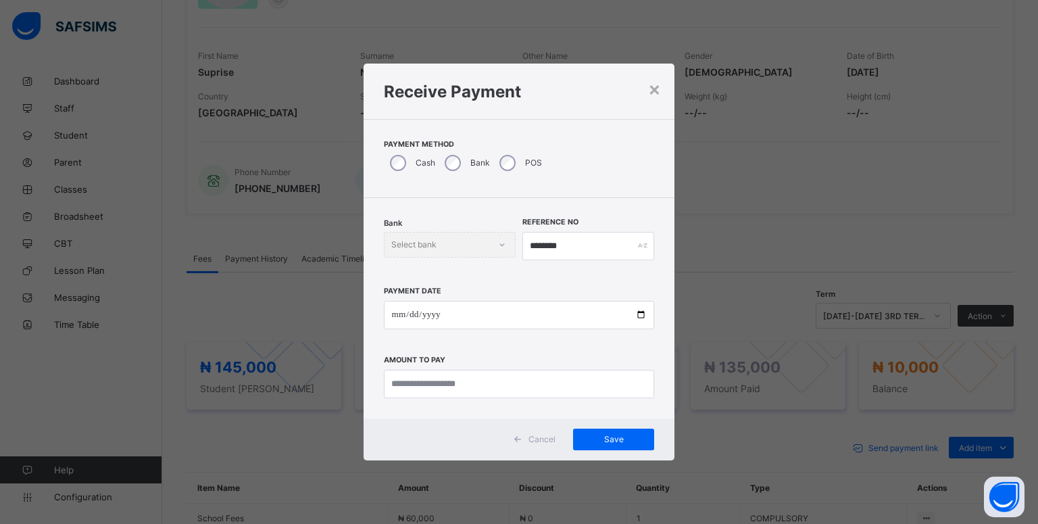
click at [502, 245] on div "Bank Select bank" at bounding box center [450, 245] width 132 height 26
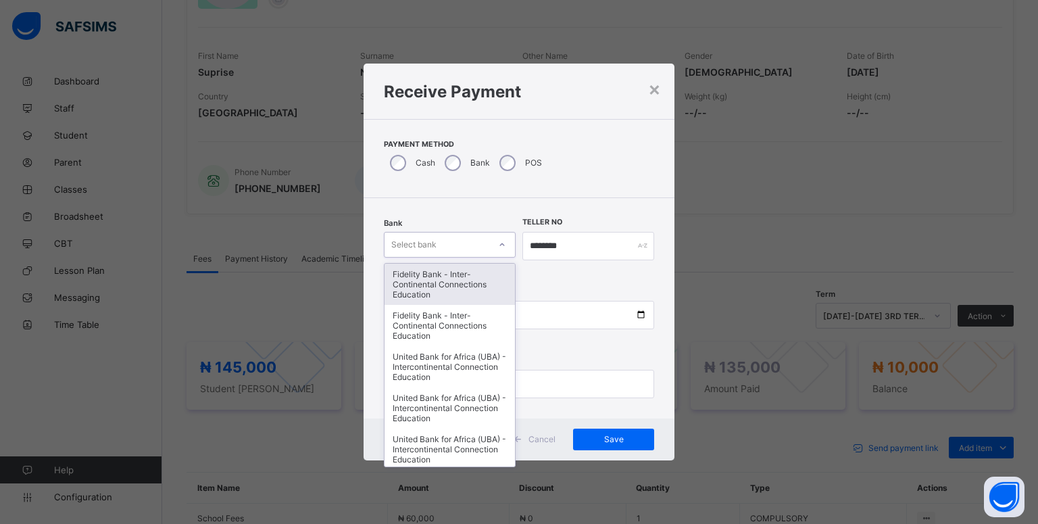
click at [500, 242] on icon at bounding box center [502, 245] width 8 height 14
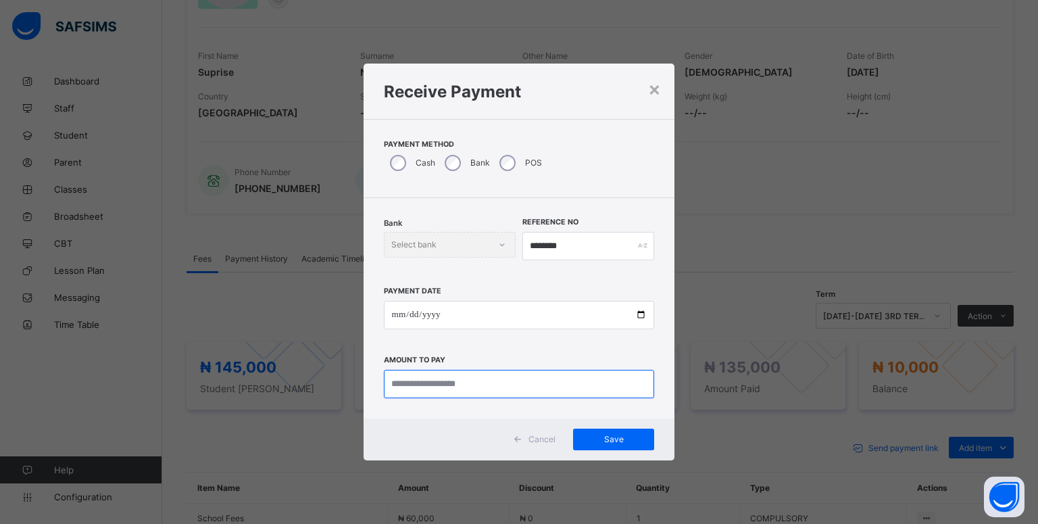
click at [413, 388] on input "currency" at bounding box center [519, 384] width 271 height 28
type input "********"
click at [619, 435] on span "Save" at bounding box center [613, 439] width 61 height 10
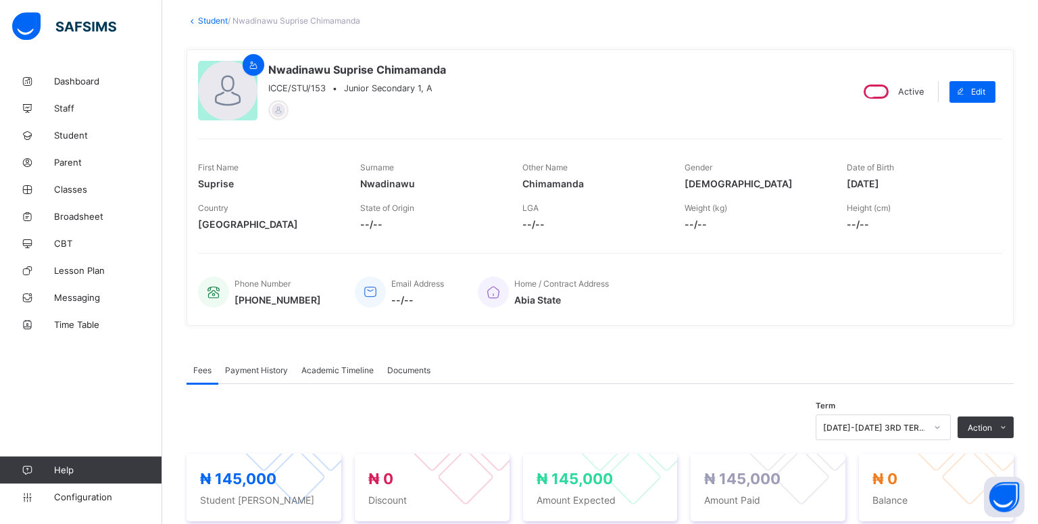
scroll to position [41, 0]
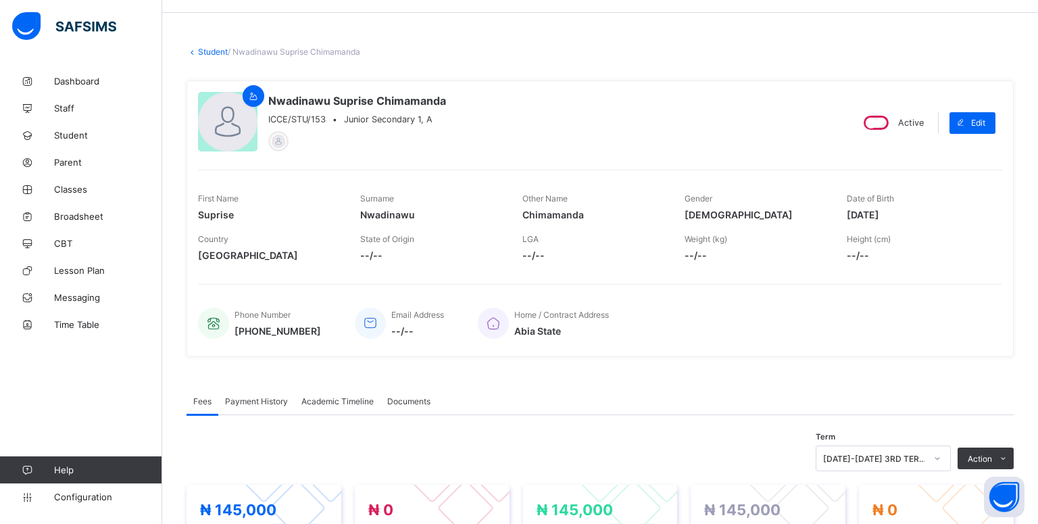
drag, startPoint x: 1036, startPoint y: 6, endPoint x: 552, endPoint y: 53, distance: 486.3
click at [199, 47] on link "Student" at bounding box center [213, 52] width 30 height 10
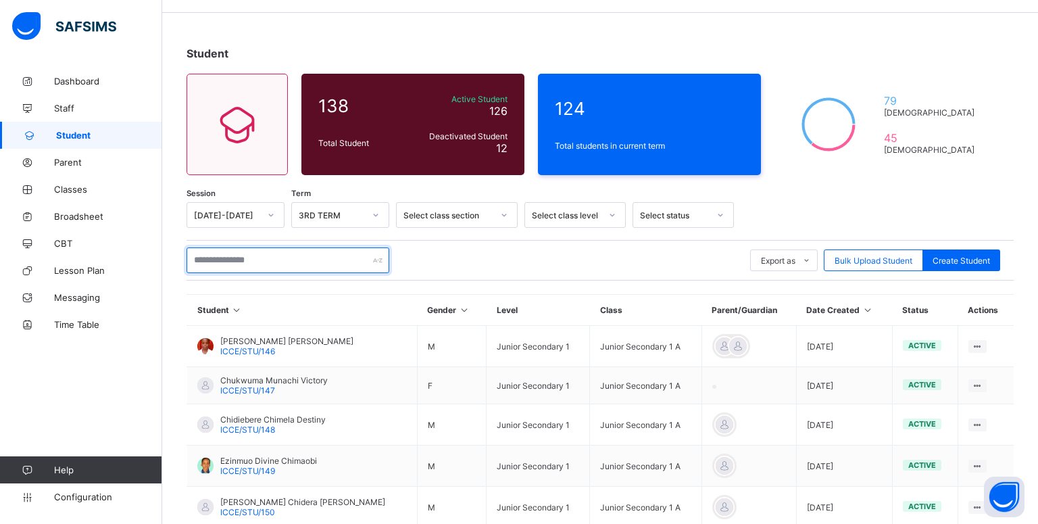
click at [324, 256] on input "text" at bounding box center [288, 260] width 203 height 26
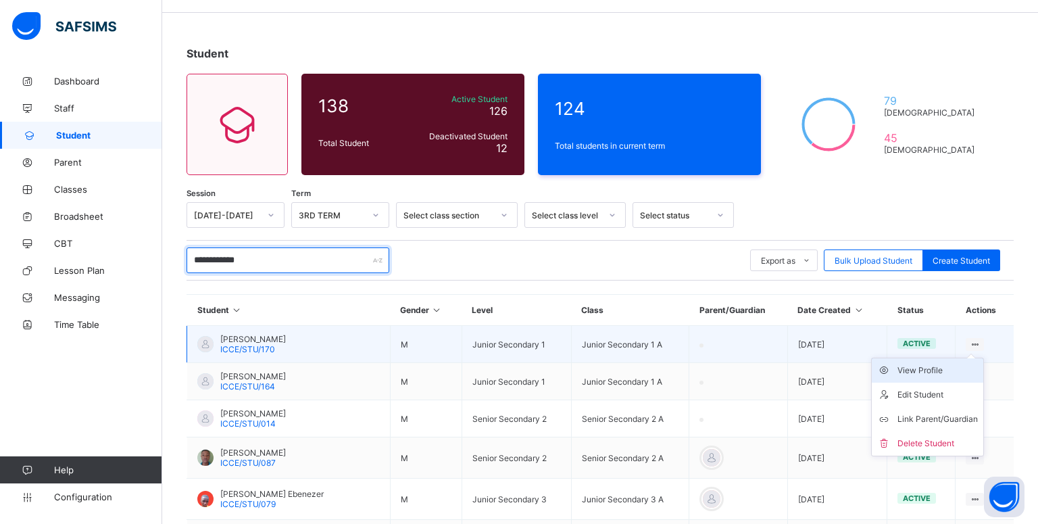
type input "**********"
click at [934, 369] on div "View Profile" at bounding box center [938, 371] width 80 height 14
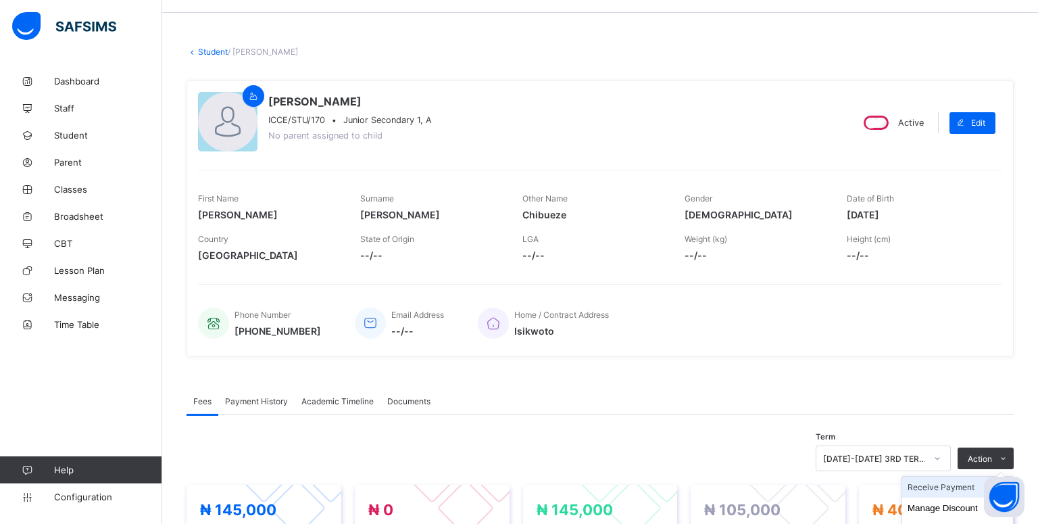
click at [948, 485] on li "Receive Payment" at bounding box center [957, 487] width 111 height 21
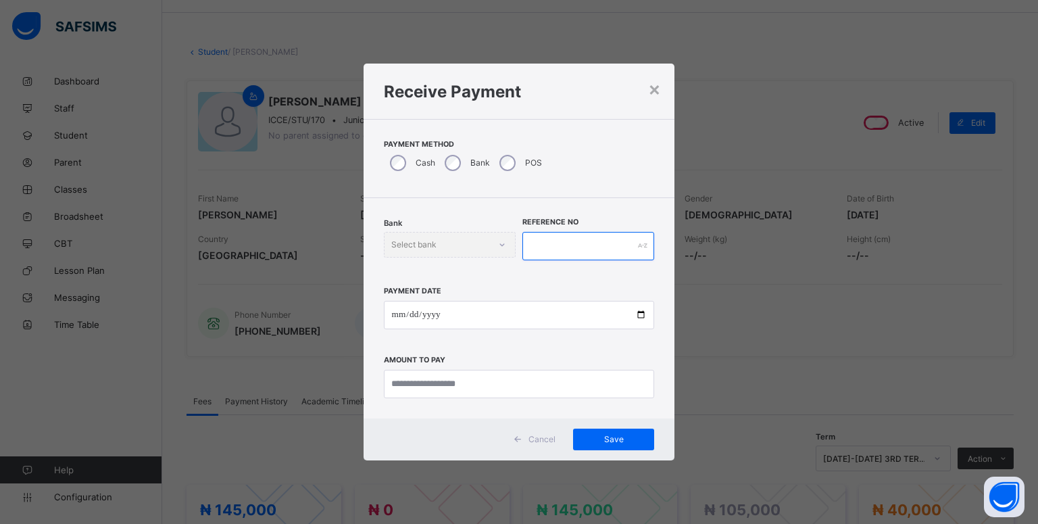
click at [629, 245] on input "text" at bounding box center [589, 246] width 132 height 28
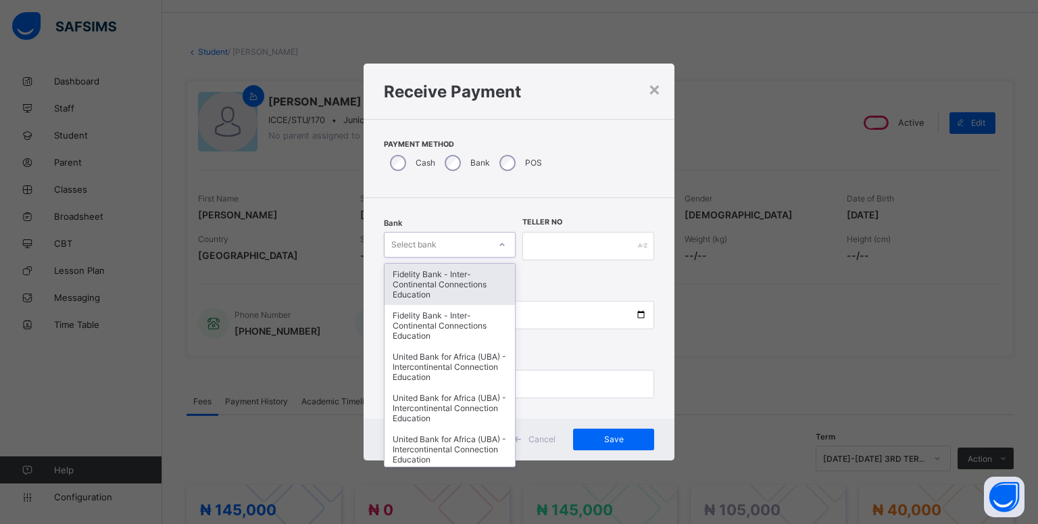
click at [502, 247] on icon at bounding box center [502, 245] width 8 height 14
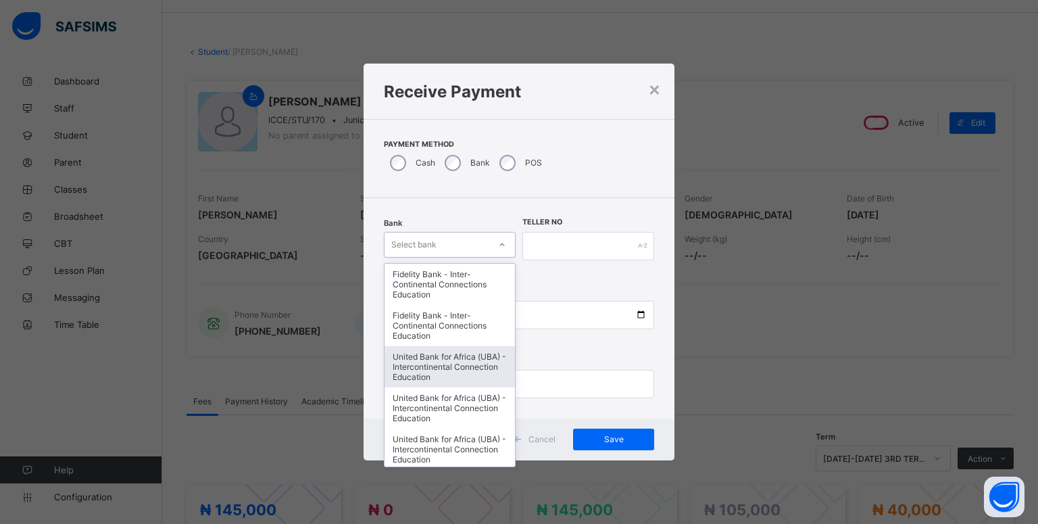
click at [492, 361] on div "United Bank for Africa (UBA) - Intercontinental Connection Education" at bounding box center [450, 366] width 130 height 41
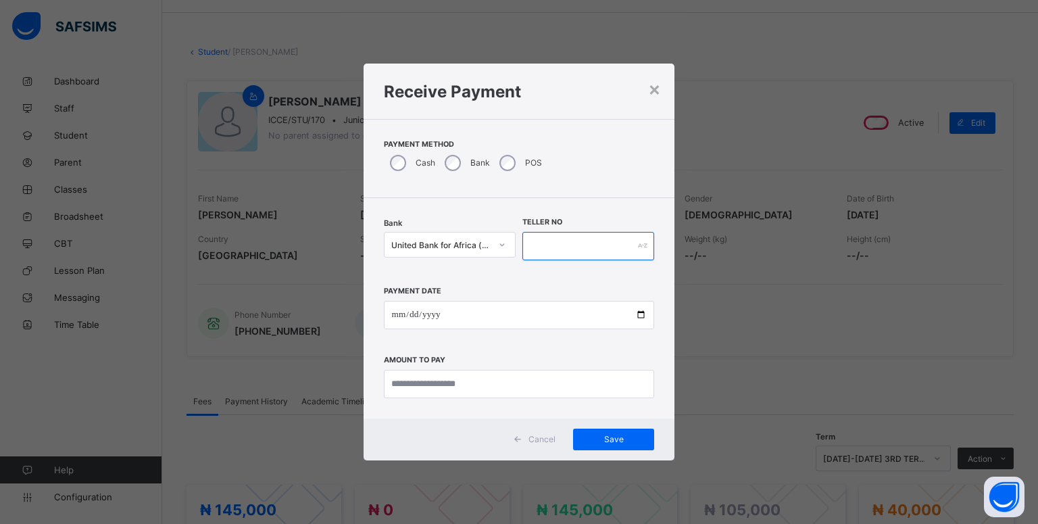
click at [547, 249] on input "text" at bounding box center [589, 246] width 132 height 28
click at [550, 254] on input "text" at bounding box center [589, 246] width 132 height 28
type input "********"
click at [404, 310] on input "date" at bounding box center [519, 315] width 271 height 28
type input "**********"
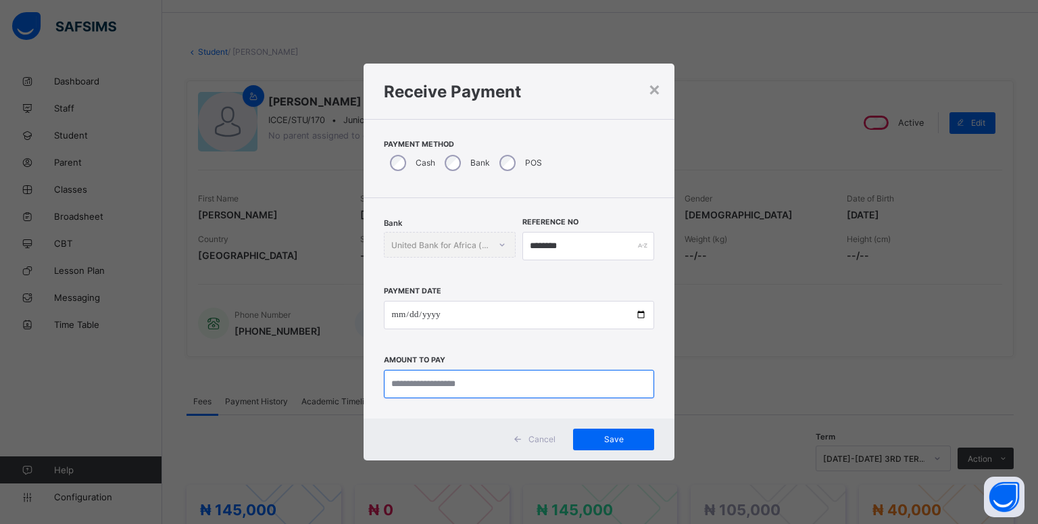
click at [471, 392] on input "currency" at bounding box center [519, 384] width 271 height 28
click at [423, 309] on input "date" at bounding box center [519, 315] width 271 height 28
type input "**********"
click at [502, 331] on div "**********" at bounding box center [519, 336] width 271 height 124
click at [448, 391] on input "currency" at bounding box center [519, 384] width 271 height 28
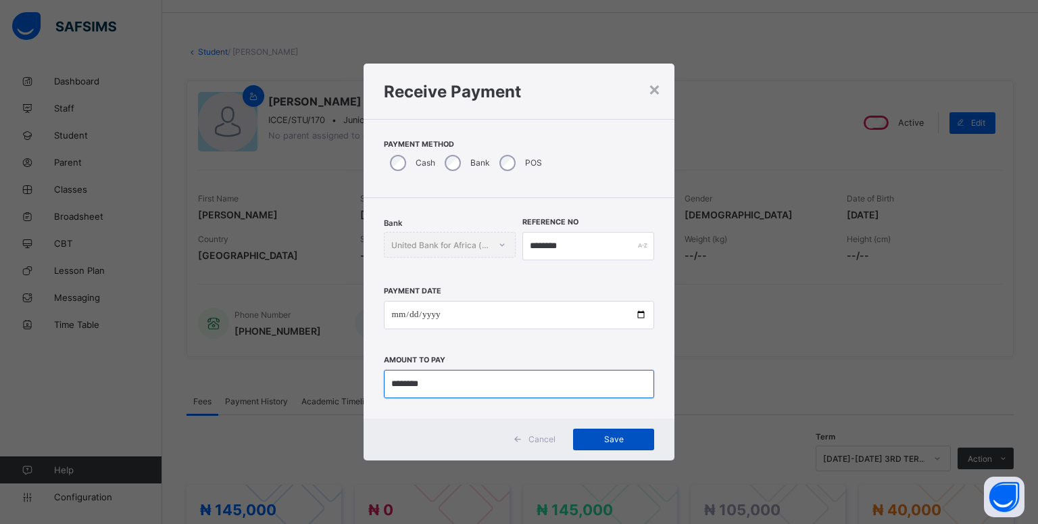
type input "********"
click at [612, 435] on span "Save" at bounding box center [613, 439] width 61 height 10
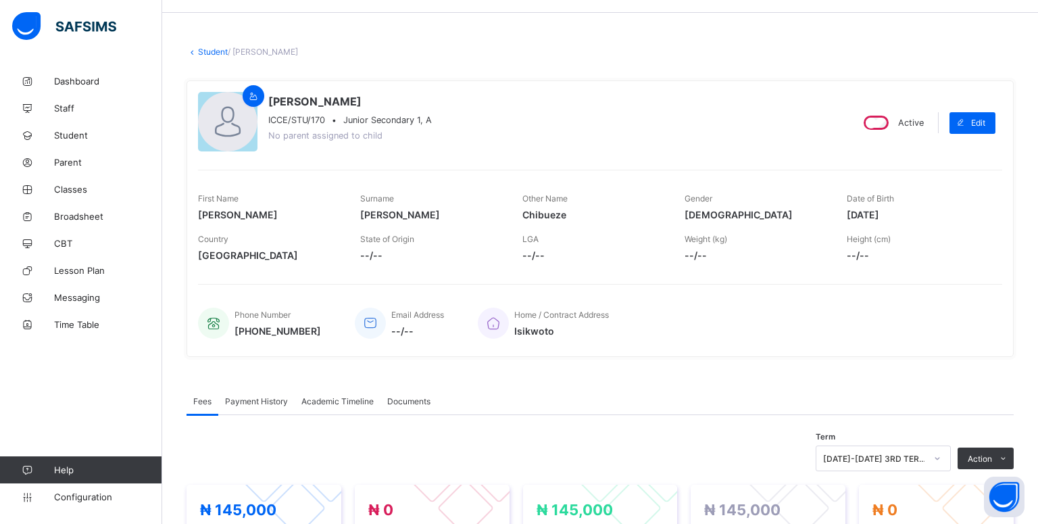
click at [218, 53] on link "Student" at bounding box center [213, 52] width 30 height 10
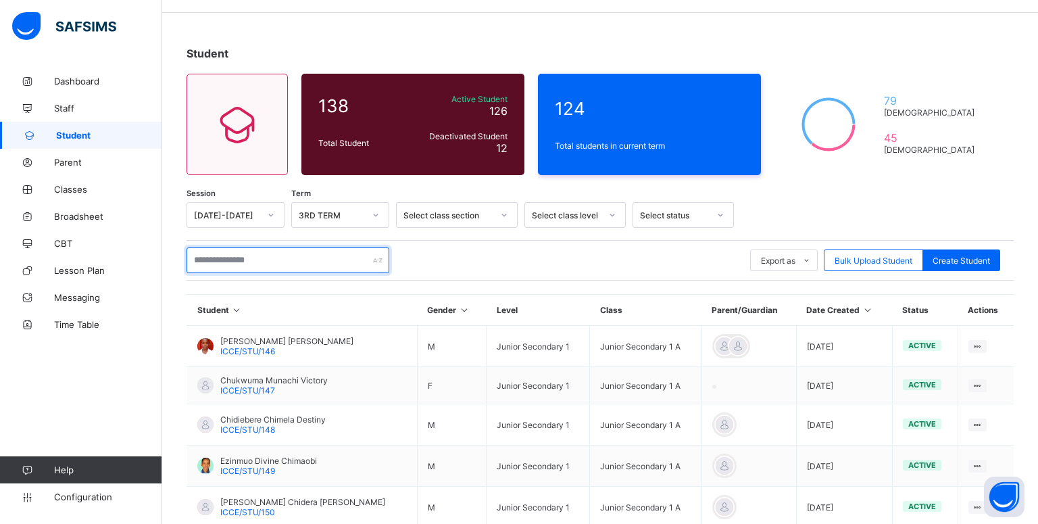
click at [204, 260] on input "text" at bounding box center [288, 260] width 203 height 26
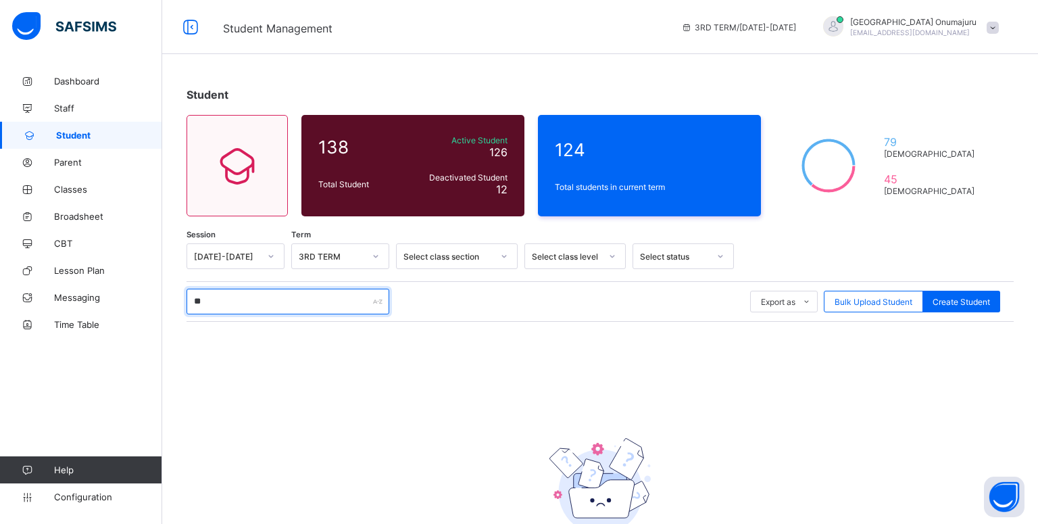
type input "*"
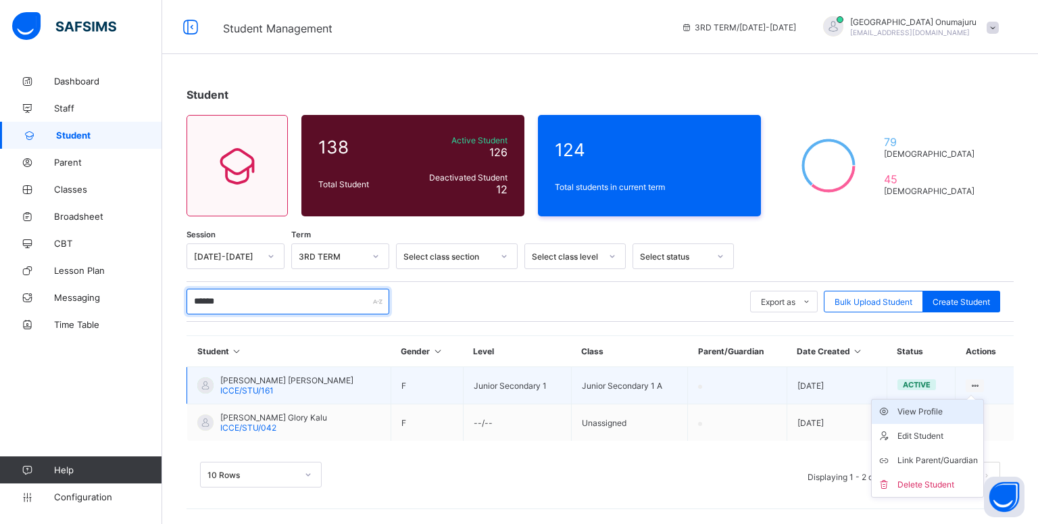
type input "******"
click at [941, 410] on div "View Profile" at bounding box center [938, 412] width 80 height 14
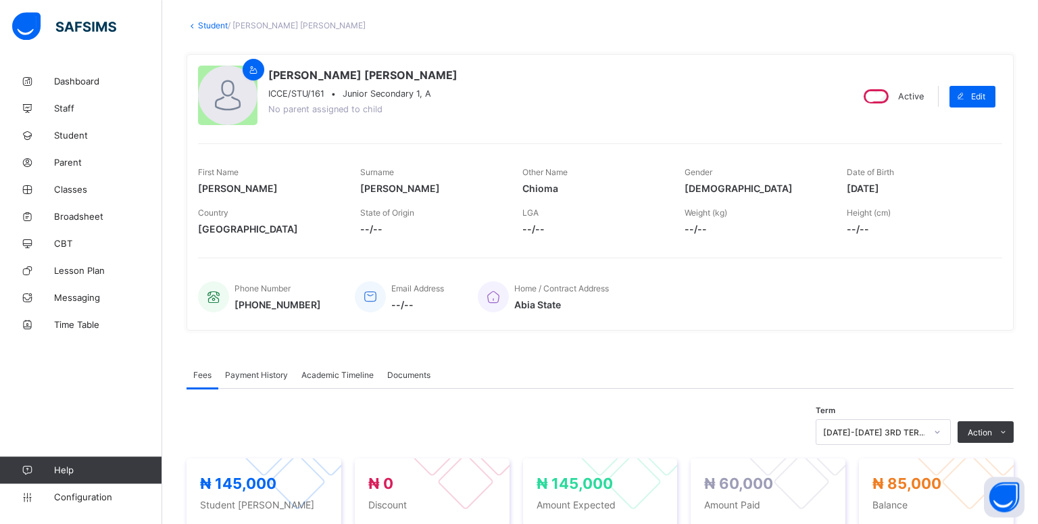
scroll to position [35, 0]
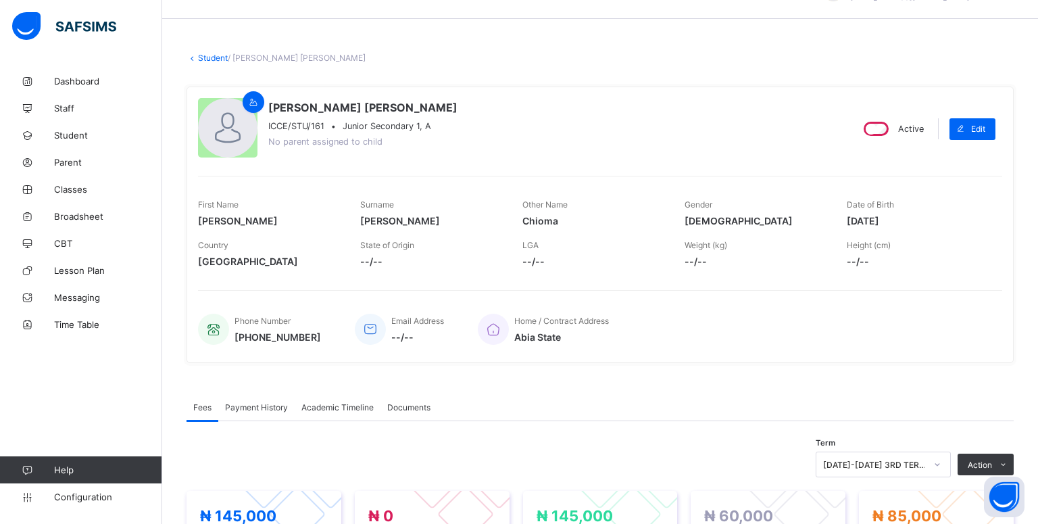
click at [200, 59] on link "Student" at bounding box center [213, 58] width 30 height 10
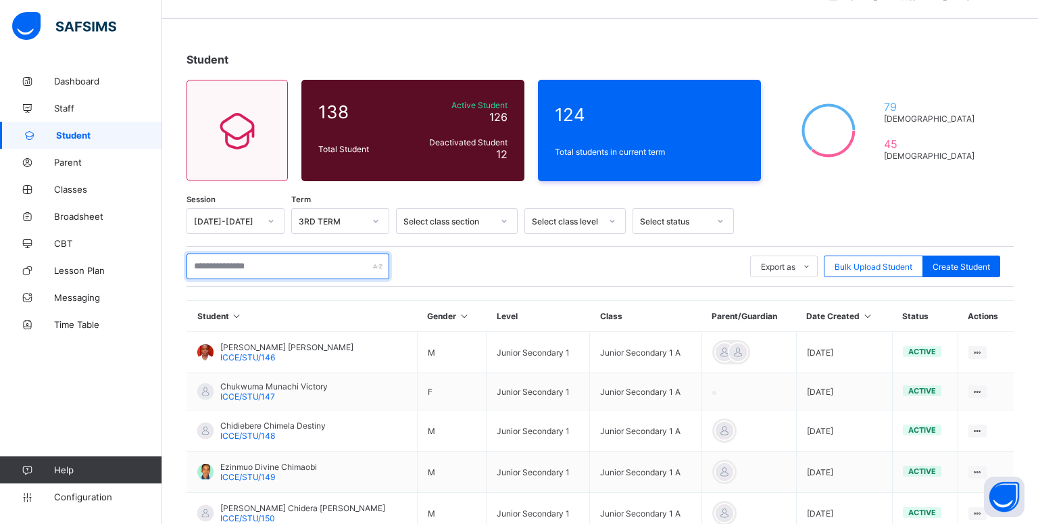
click at [201, 266] on input "text" at bounding box center [288, 266] width 203 height 26
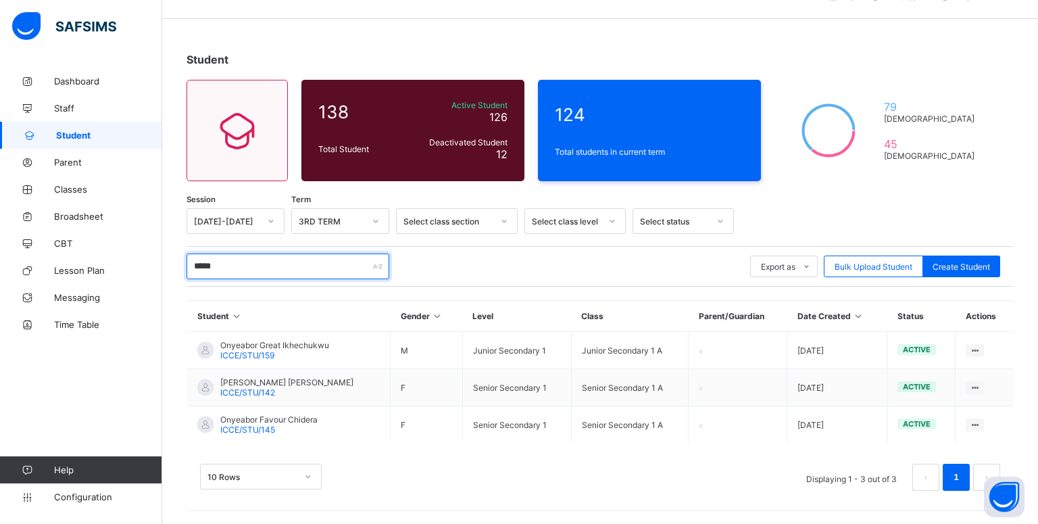
scroll to position [35, 0]
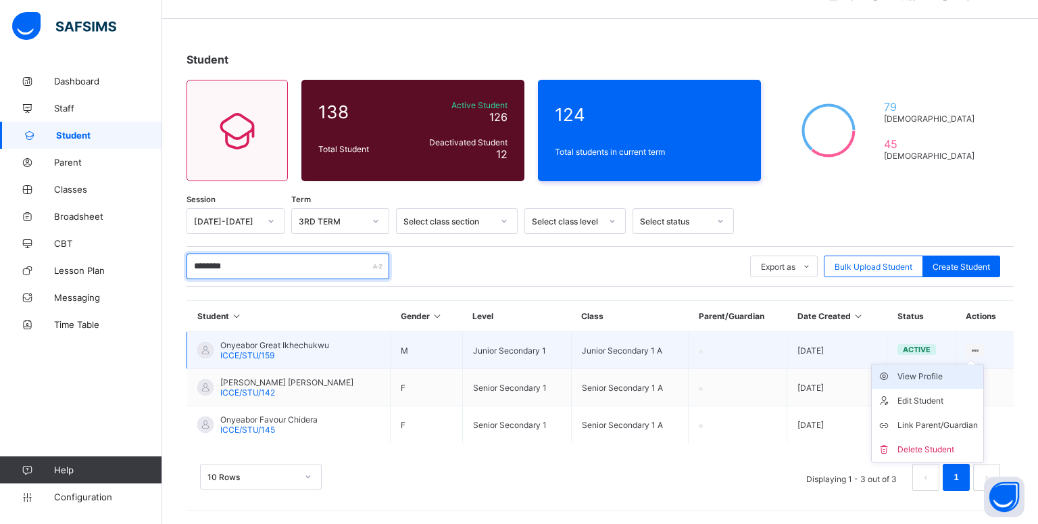
type input "********"
click at [946, 372] on div "View Profile" at bounding box center [938, 377] width 80 height 14
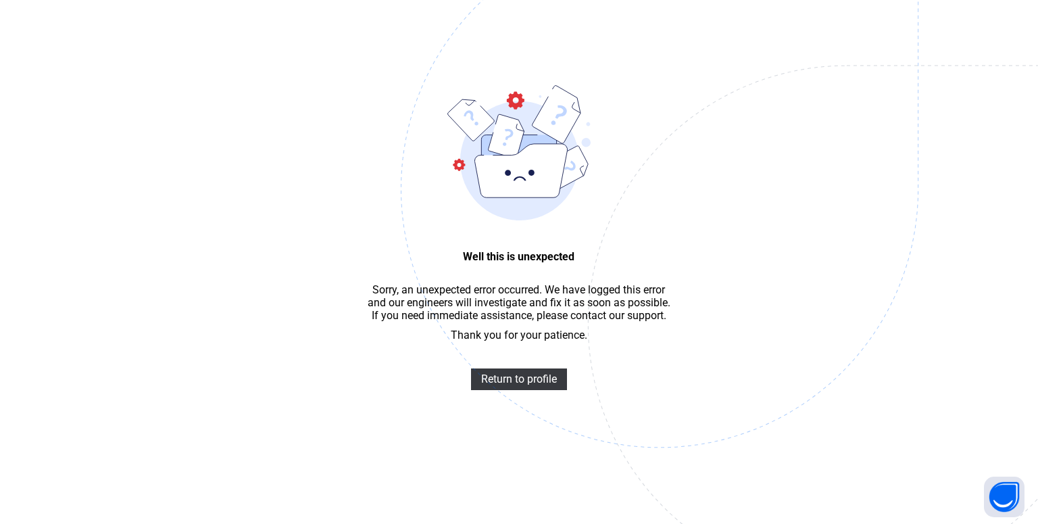
click at [518, 400] on img at bounding box center [753, 257] width 705 height 654
click at [535, 385] on span "Return to profile" at bounding box center [519, 378] width 76 height 13
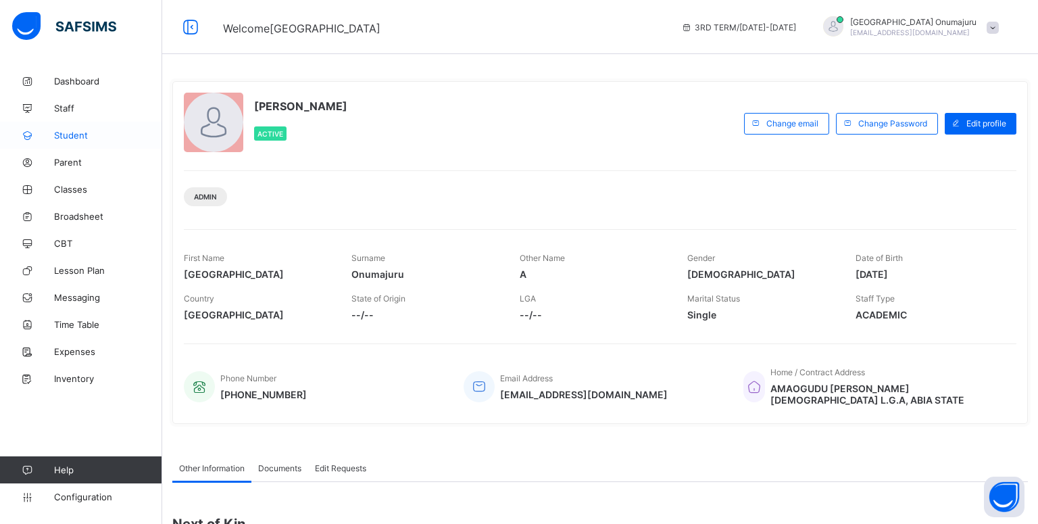
click at [91, 134] on span "Student" at bounding box center [108, 135] width 108 height 11
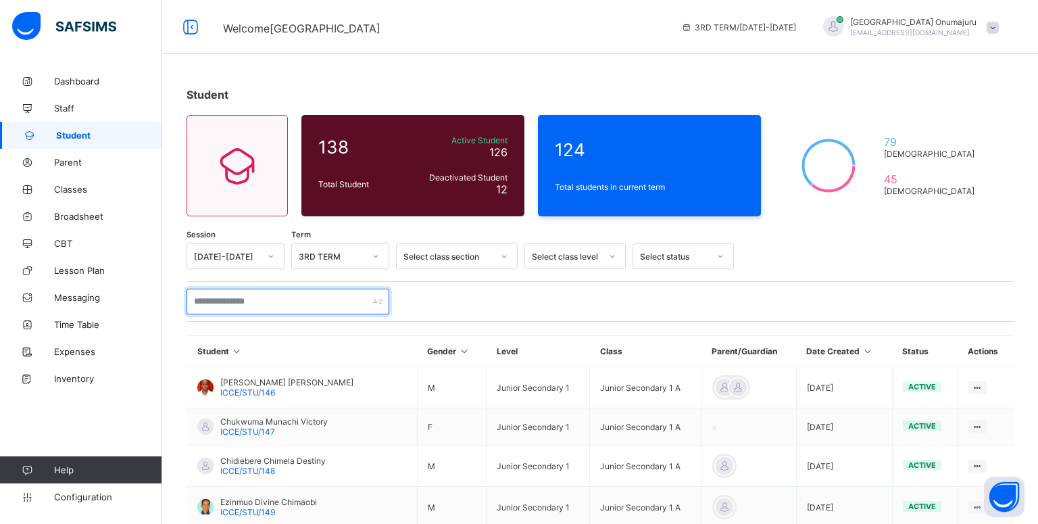
click at [337, 301] on input "text" at bounding box center [288, 302] width 203 height 26
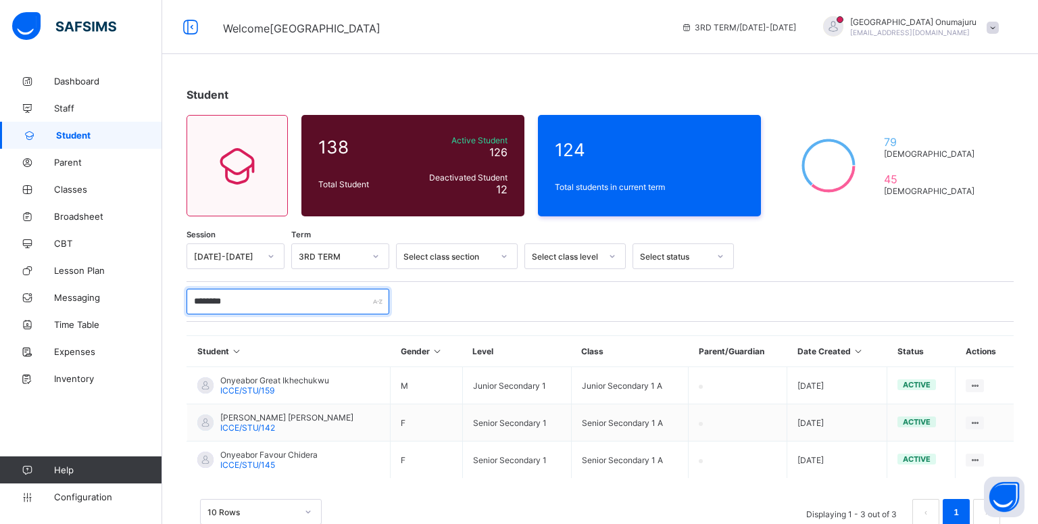
type input "********"
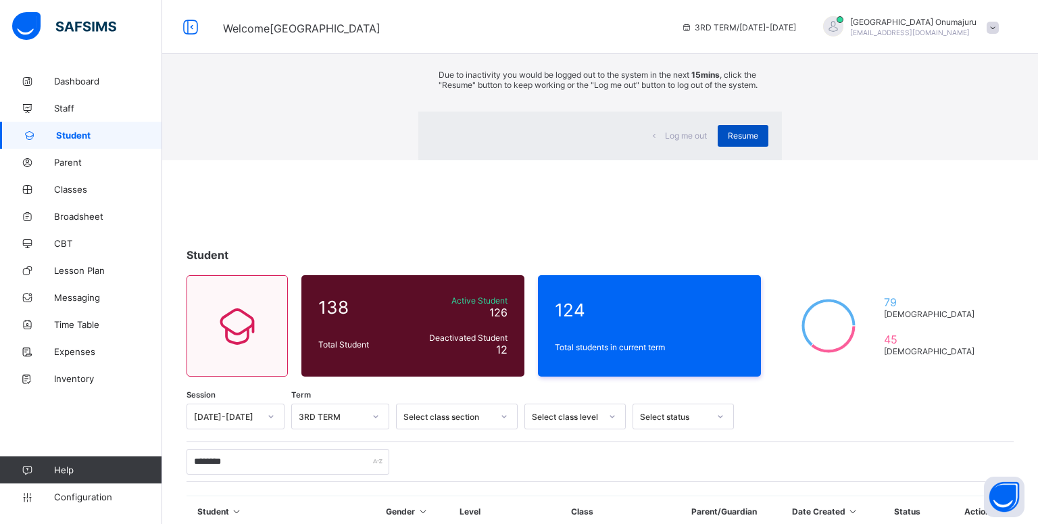
click at [728, 141] on span "Resume" at bounding box center [743, 135] width 30 height 10
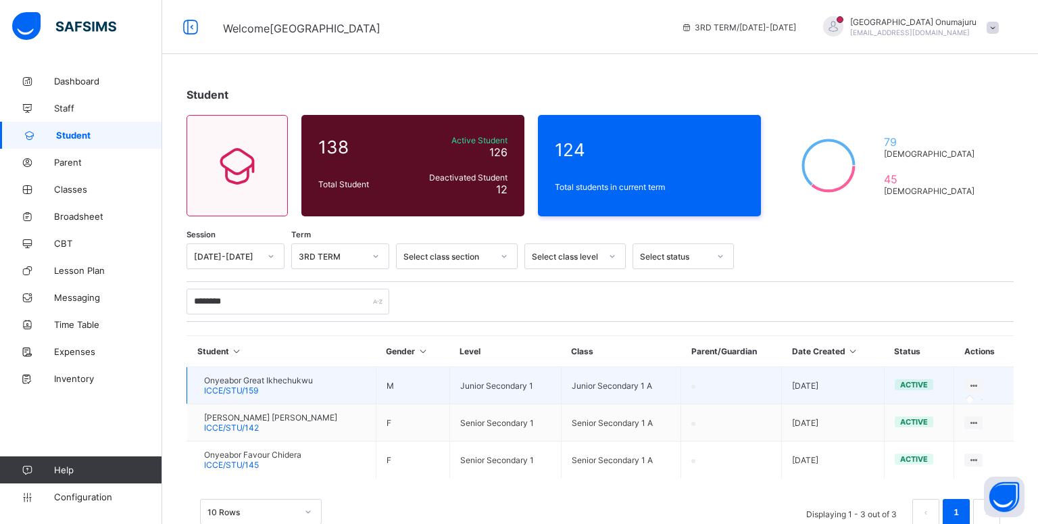
click at [975, 388] on icon at bounding box center [973, 386] width 11 height 10
click at [967, 380] on div at bounding box center [974, 385] width 18 height 13
click at [973, 384] on icon at bounding box center [973, 386] width 11 height 10
click at [973, 388] on icon at bounding box center [973, 386] width 11 height 10
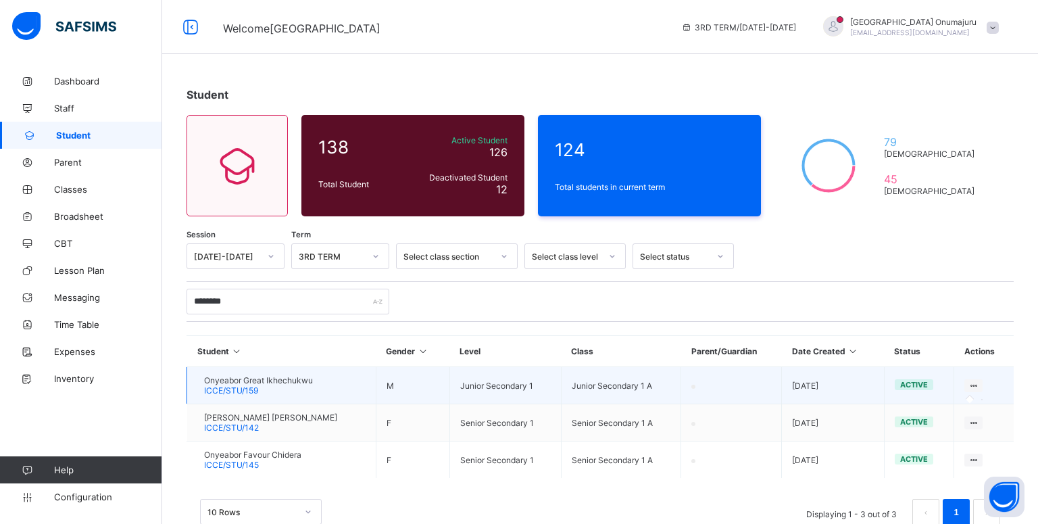
click at [973, 388] on icon at bounding box center [973, 386] width 11 height 10
click at [973, 385] on icon at bounding box center [973, 386] width 11 height 10
click at [977, 383] on icon at bounding box center [973, 386] width 11 height 10
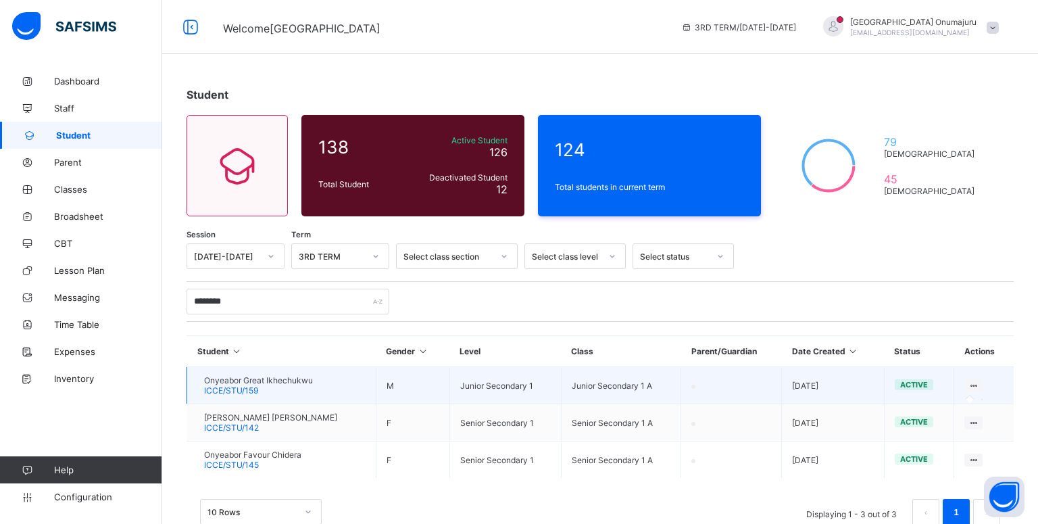
click at [977, 383] on icon at bounding box center [973, 386] width 11 height 10
